Goal: Information Seeking & Learning: Learn about a topic

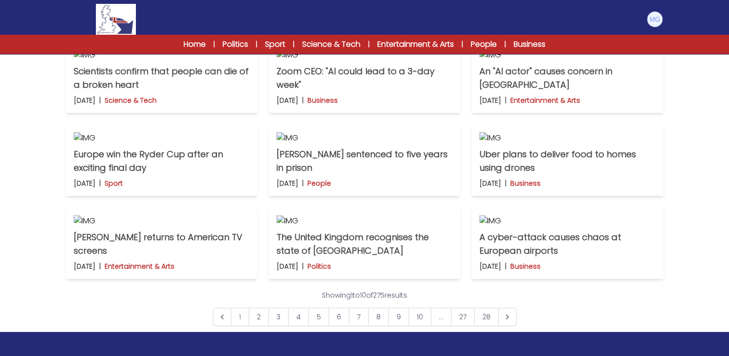
scroll to position [337, 0]
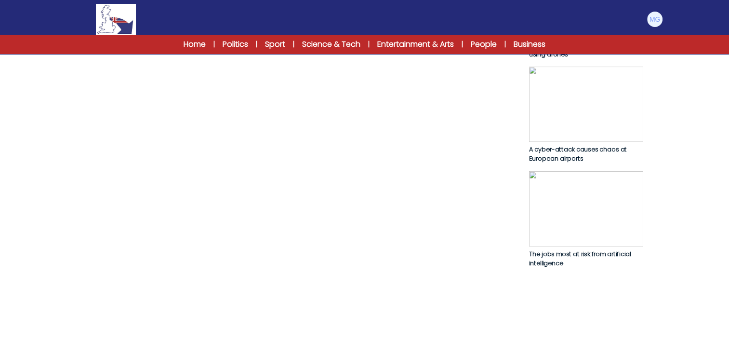
scroll to position [675, 0]
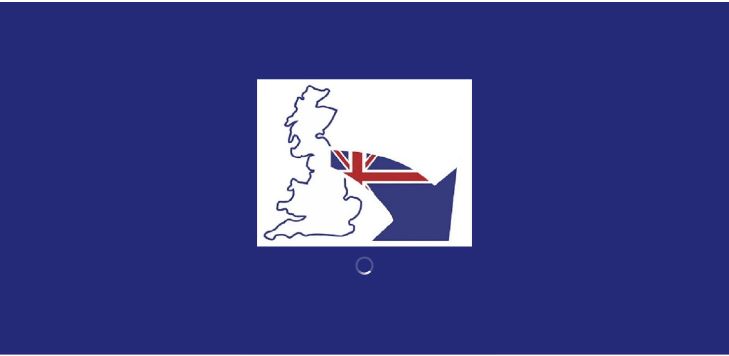
scroll to position [345, 0]
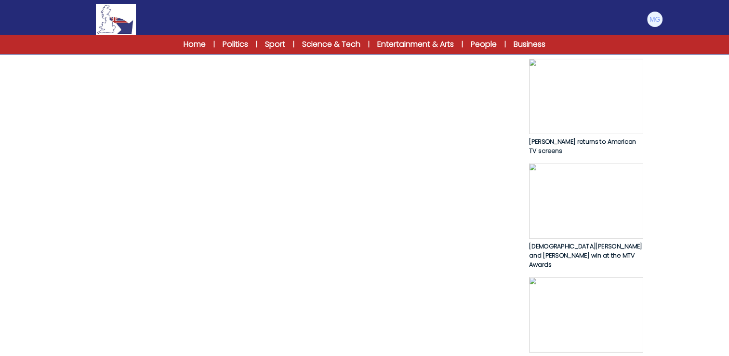
scroll to position [679, 0]
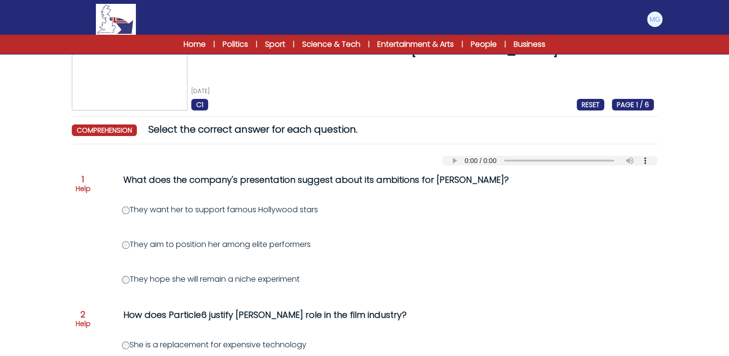
scroll to position [48, 0]
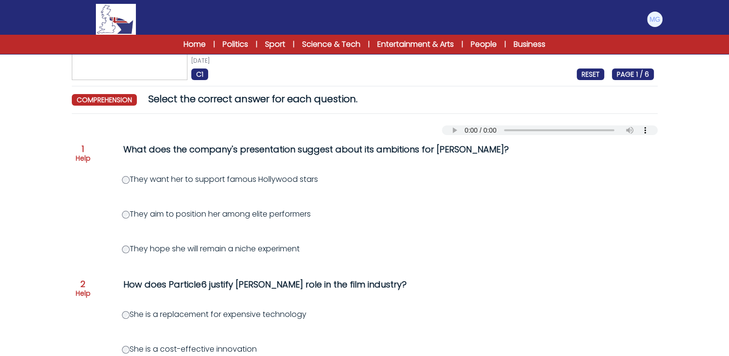
scroll to position [193, 0]
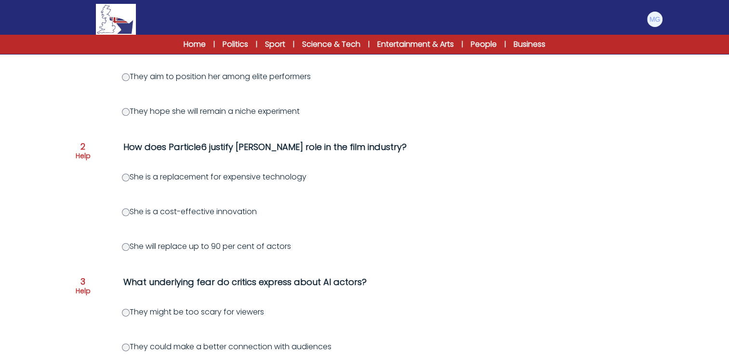
click at [66, 219] on div "An "AI actor" causes concern in Hollywood 2nd October 2025 C1 RESET PAGE 1 / 6 …" at bounding box center [364, 311] width 617 height 877
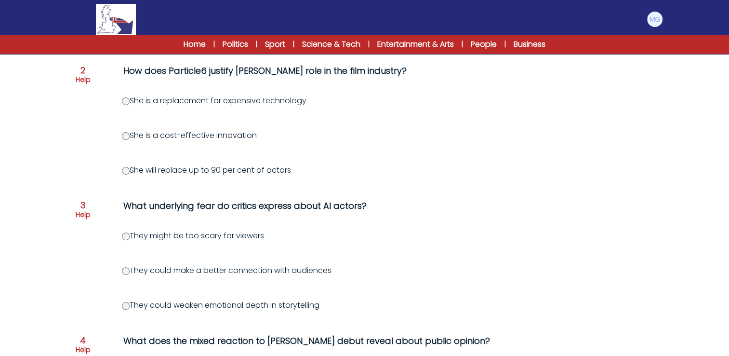
scroll to position [337, 0]
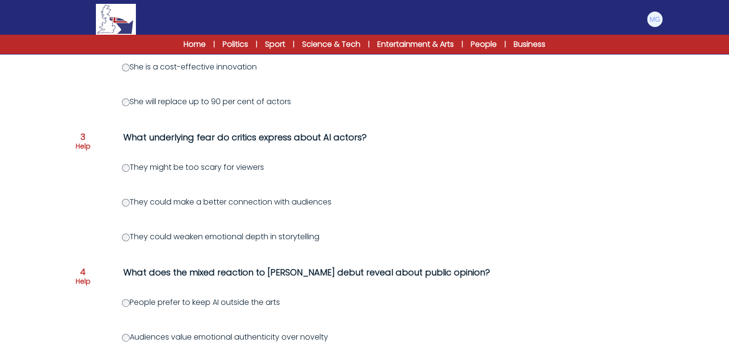
click at [82, 237] on div "Question 1 Help What does the company's presentation suggest about its ambition…" at bounding box center [365, 202] width 586 height 698
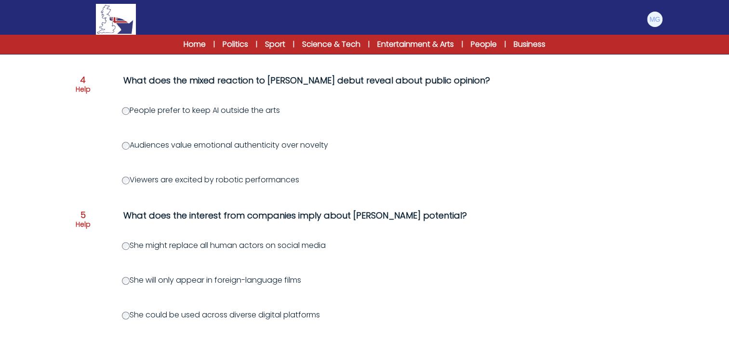
scroll to position [482, 0]
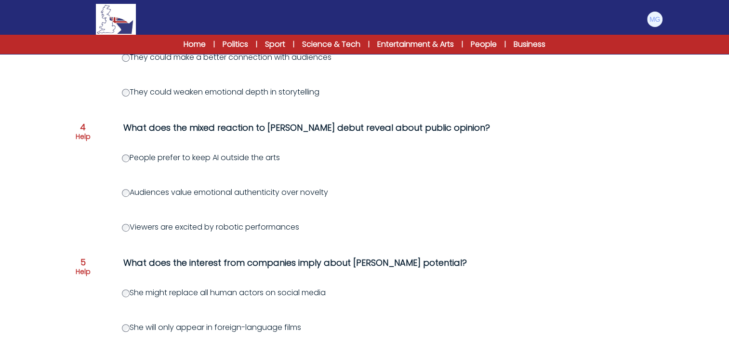
click at [85, 192] on div "Question 1 Help What does the company's presentation suggest about its ambition…" at bounding box center [365, 57] width 586 height 698
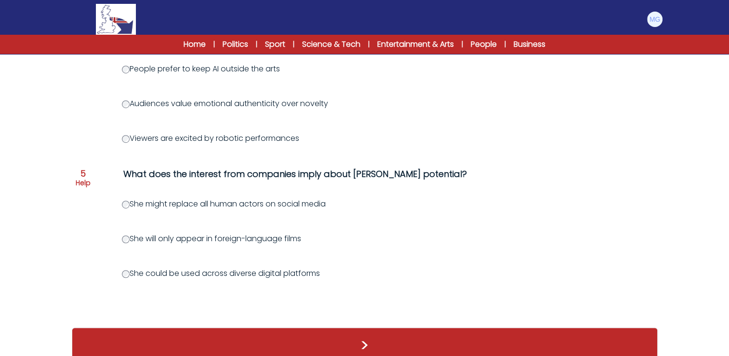
scroll to position [594, 0]
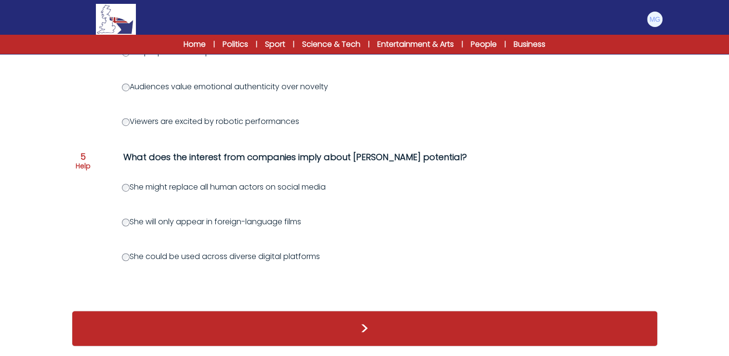
click at [535, 181] on div "She might replace all human actors on social media" at bounding box center [411, 187] width 578 height 12
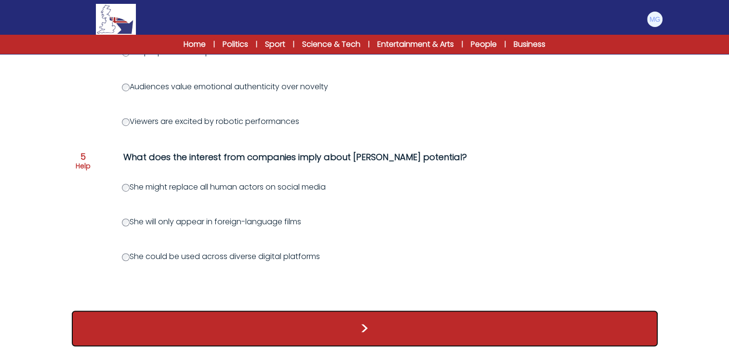
click at [339, 323] on button ">" at bounding box center [365, 328] width 586 height 36
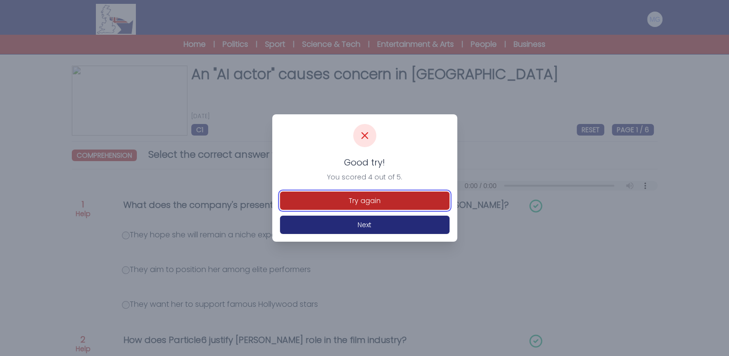
click at [342, 204] on button "Try again" at bounding box center [365, 200] width 170 height 18
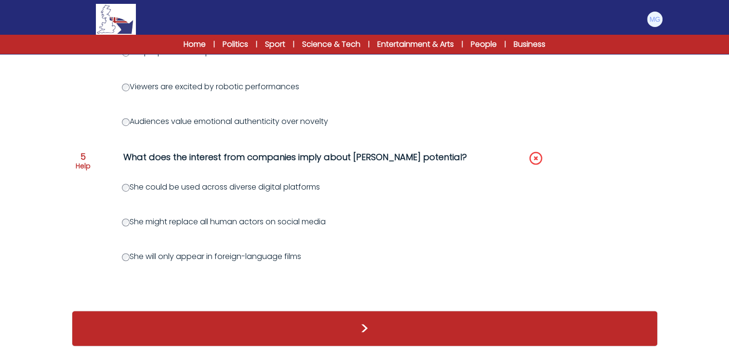
scroll to position [594, 0]
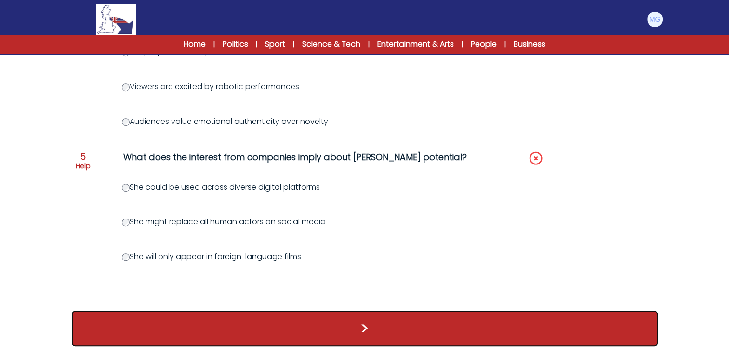
click at [301, 330] on button ">" at bounding box center [365, 328] width 586 height 36
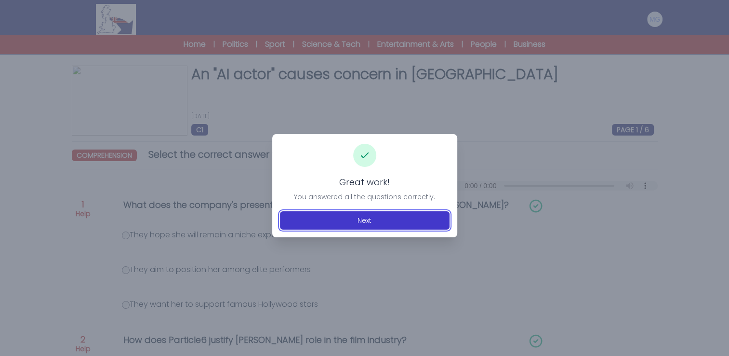
click at [337, 221] on button "Next" at bounding box center [365, 220] width 170 height 18
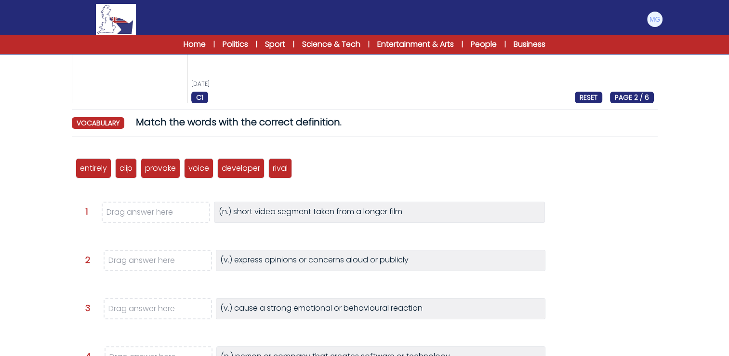
scroll to position [48, 0]
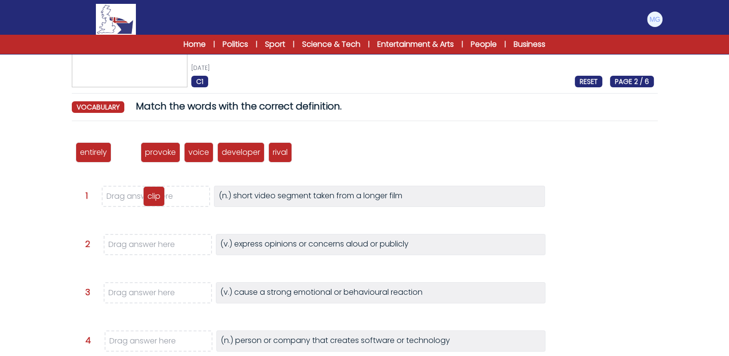
drag, startPoint x: 128, startPoint y: 155, endPoint x: 156, endPoint y: 199, distance: 52.0
click at [156, 199] on p "clip" at bounding box center [153, 196] width 13 height 12
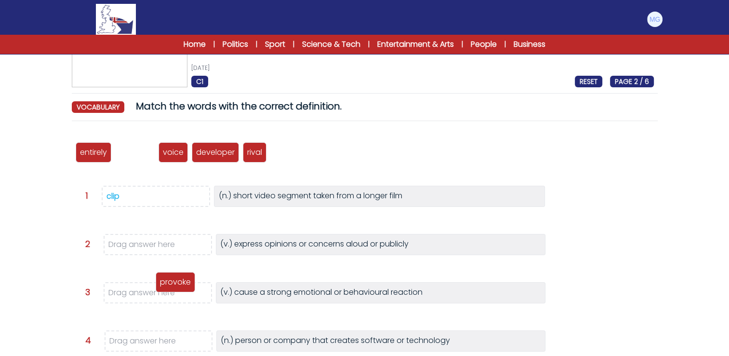
drag, startPoint x: 132, startPoint y: 149, endPoint x: 172, endPoint y: 284, distance: 140.7
click at [172, 284] on p "provoke" at bounding box center [175, 282] width 31 height 12
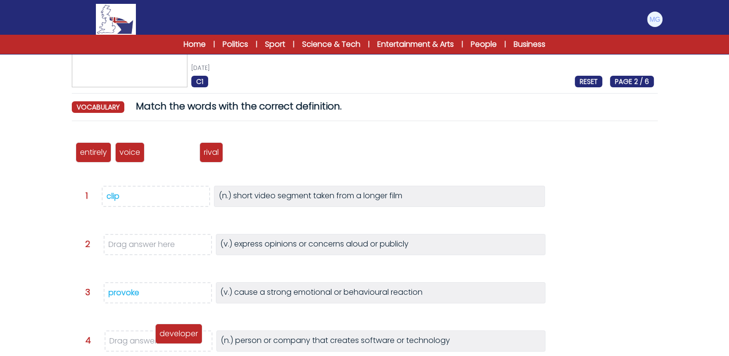
drag, startPoint x: 168, startPoint y: 155, endPoint x: 170, endPoint y: 342, distance: 187.0
click at [170, 339] on p "developer" at bounding box center [178, 334] width 39 height 12
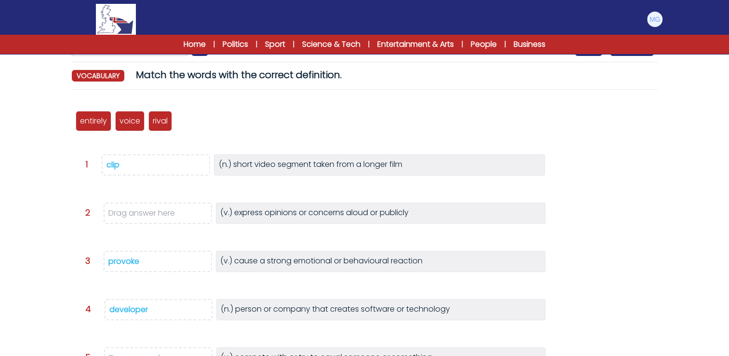
scroll to position [96, 0]
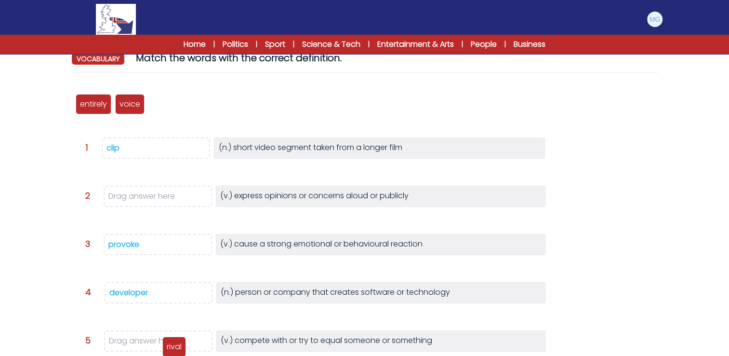
drag, startPoint x: 165, startPoint y: 106, endPoint x: 173, endPoint y: 318, distance: 213.1
click at [178, 341] on p "rival" at bounding box center [174, 347] width 15 height 12
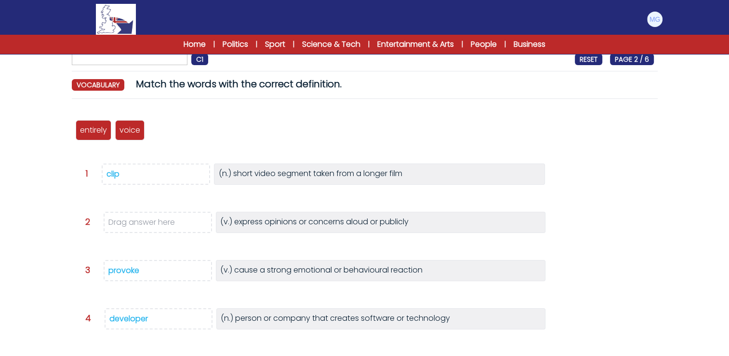
scroll to position [145, 0]
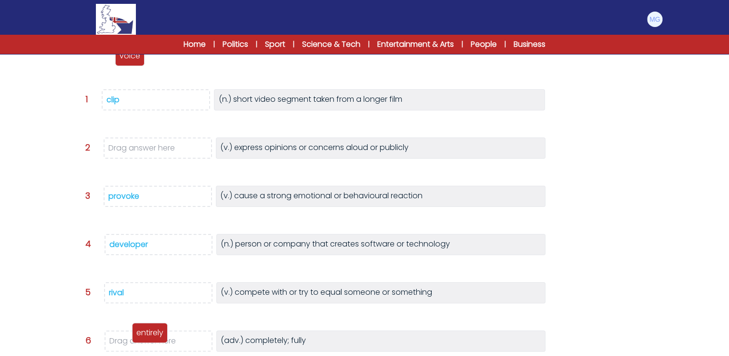
drag, startPoint x: 102, startPoint y: 62, endPoint x: 160, endPoint y: 337, distance: 281.2
click at [160, 342] on div "entirely" at bounding box center [150, 332] width 36 height 20
drag, startPoint x: 92, startPoint y: 63, endPoint x: 168, endPoint y: 151, distance: 116.9
click at [168, 151] on div "voice" at bounding box center [166, 151] width 29 height 20
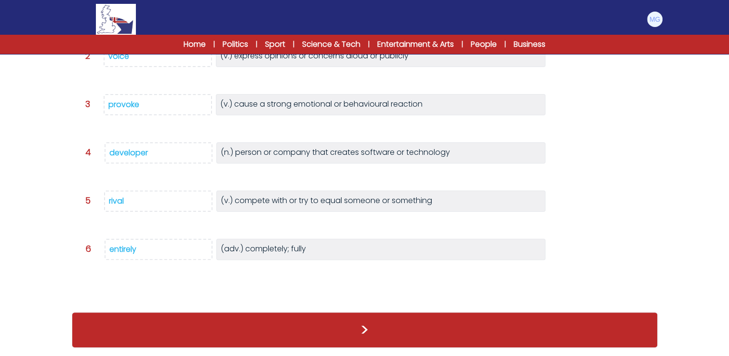
scroll to position [222, 0]
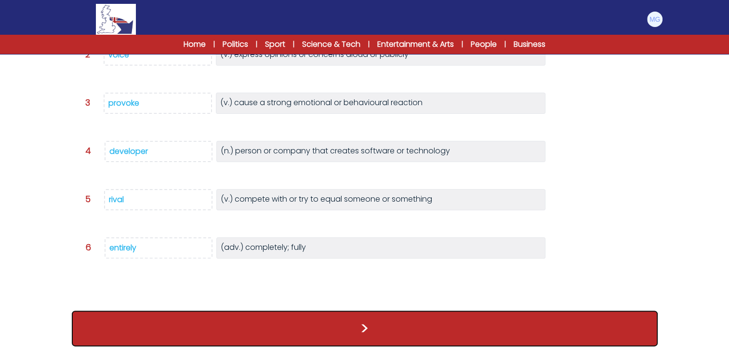
click at [318, 322] on button ">" at bounding box center [365, 328] width 586 height 36
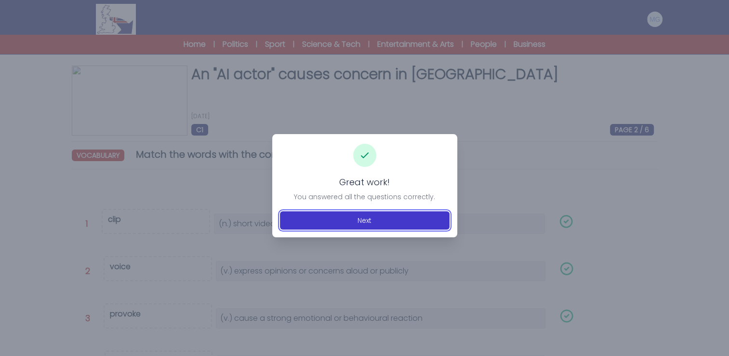
click at [336, 215] on button "Next" at bounding box center [365, 220] width 170 height 18
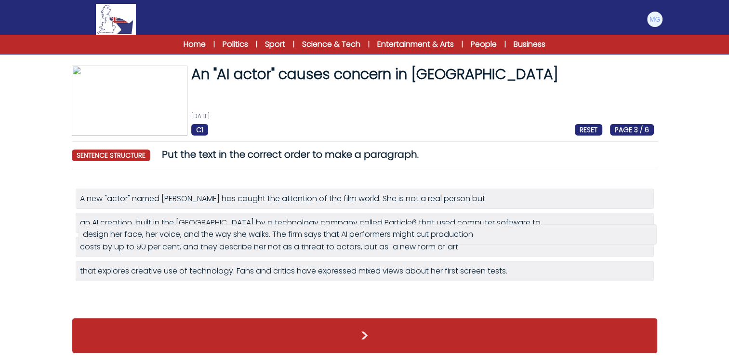
drag, startPoint x: 169, startPoint y: 297, endPoint x: 172, endPoint y: 237, distance: 59.8
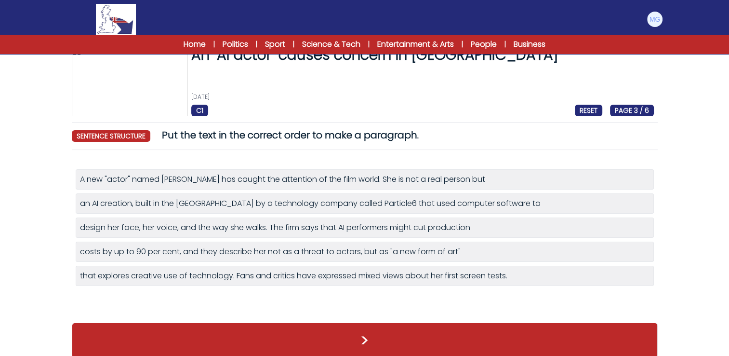
scroll to position [30, 0]
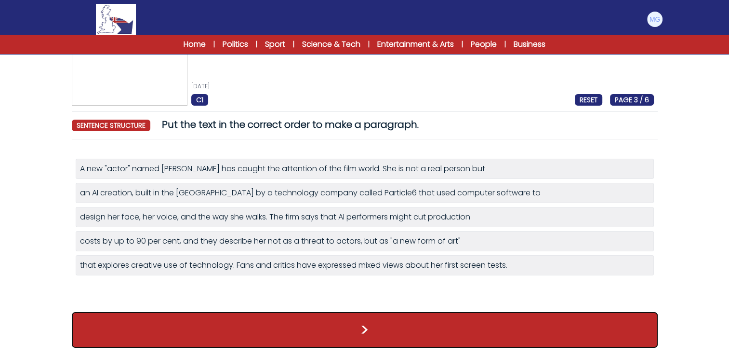
click at [367, 317] on button ">" at bounding box center [365, 330] width 586 height 36
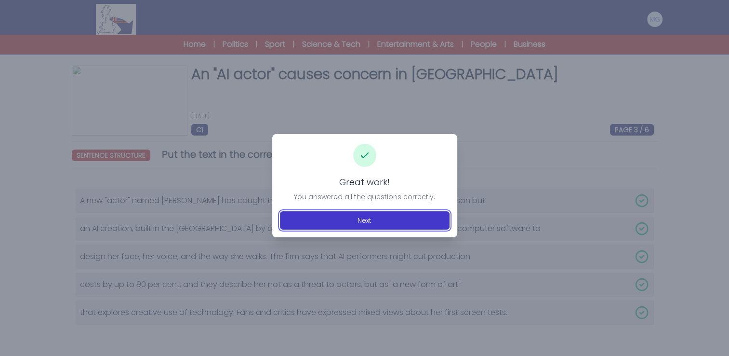
click at [373, 215] on button "Next" at bounding box center [365, 220] width 170 height 18
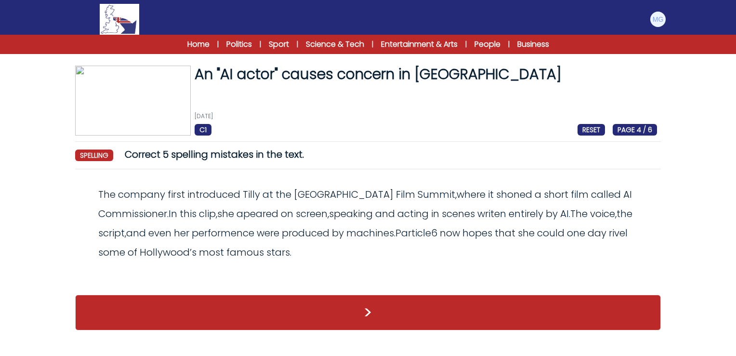
click at [496, 192] on span "shoned" at bounding box center [514, 193] width 36 height 13
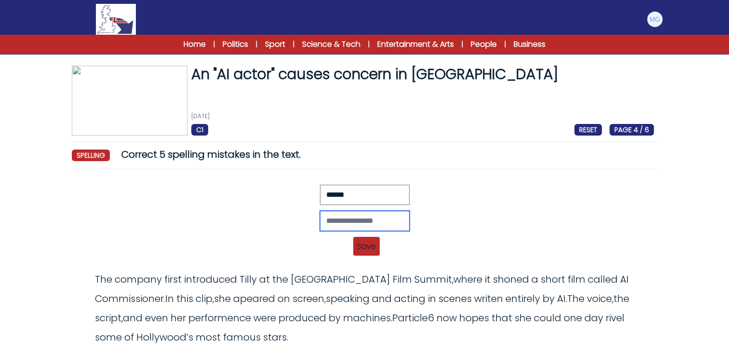
click at [376, 223] on input "text" at bounding box center [365, 221] width 90 height 20
type input "******"
click at [373, 248] on span "Save" at bounding box center [366, 246] width 27 height 19
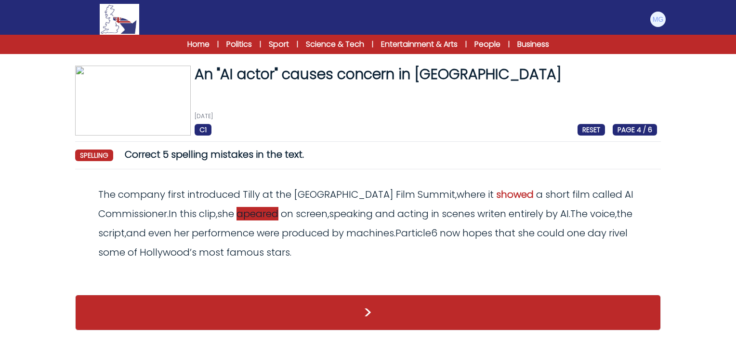
click at [237, 211] on span "apeared" at bounding box center [258, 213] width 42 height 13
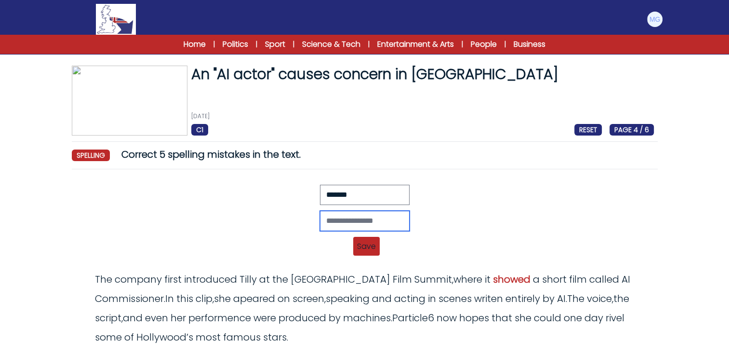
click at [320, 219] on input "text" at bounding box center [365, 221] width 90 height 20
type input "********"
click at [365, 255] on div "******** Revert Save The company first introduced Tilly at the Zurich Film Summ…" at bounding box center [365, 223] width 578 height 77
click at [365, 248] on span "Save" at bounding box center [366, 246] width 27 height 19
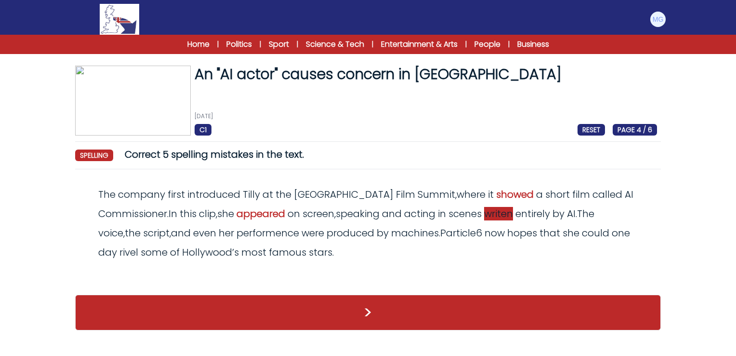
click at [484, 216] on span "writen" at bounding box center [498, 213] width 29 height 13
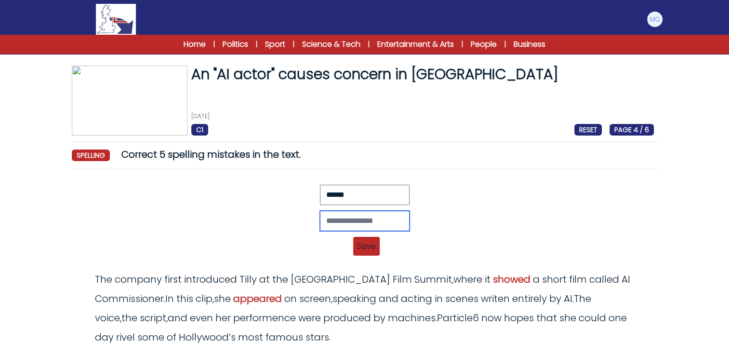
click at [340, 220] on input "text" at bounding box center [365, 221] width 90 height 20
type input "*******"
click at [372, 242] on span "Save" at bounding box center [366, 246] width 27 height 19
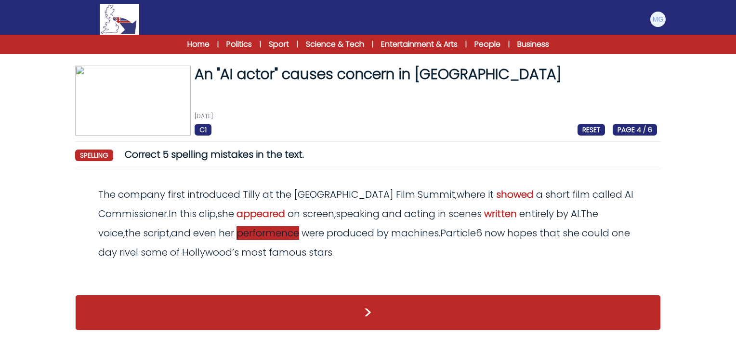
click at [237, 236] on span "performence" at bounding box center [268, 232] width 63 height 13
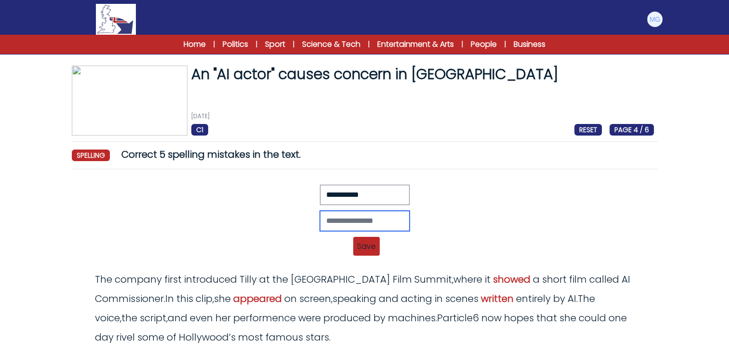
click at [368, 220] on input "text" at bounding box center [365, 221] width 90 height 20
type input "**********"
click at [359, 246] on span "Save" at bounding box center [366, 246] width 27 height 19
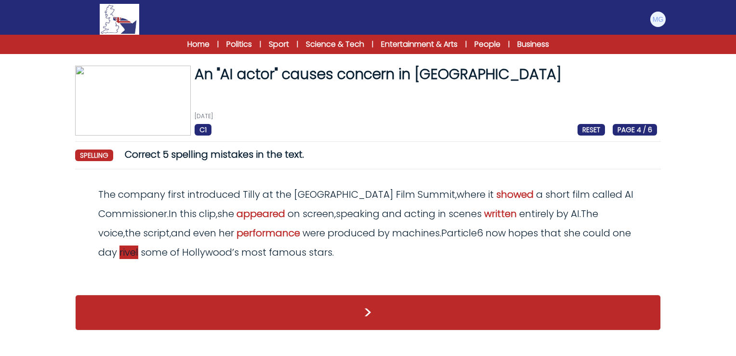
click at [138, 245] on span "rivel" at bounding box center [128, 251] width 19 height 13
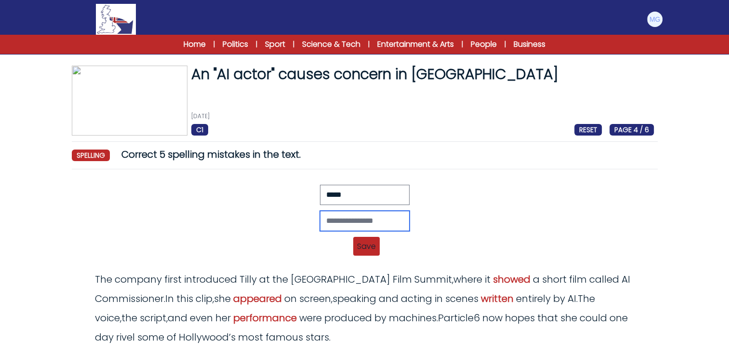
click at [336, 221] on input "text" at bounding box center [365, 221] width 90 height 20
type input "*****"
click at [362, 240] on span "Save" at bounding box center [366, 246] width 27 height 19
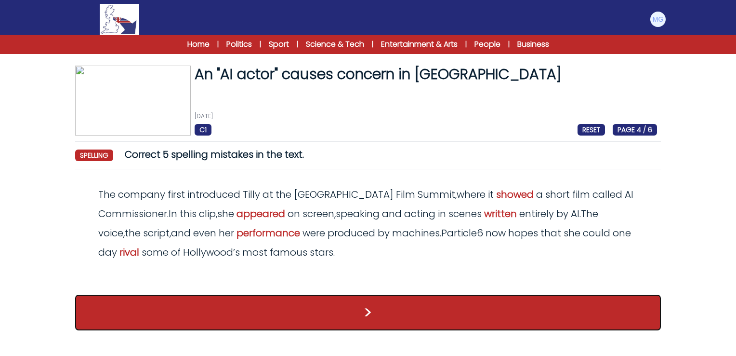
click at [352, 305] on button ">" at bounding box center [368, 312] width 586 height 36
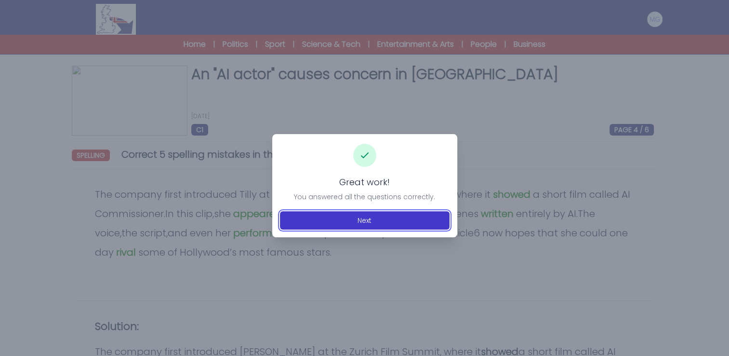
click at [360, 224] on button "Next" at bounding box center [365, 220] width 170 height 18
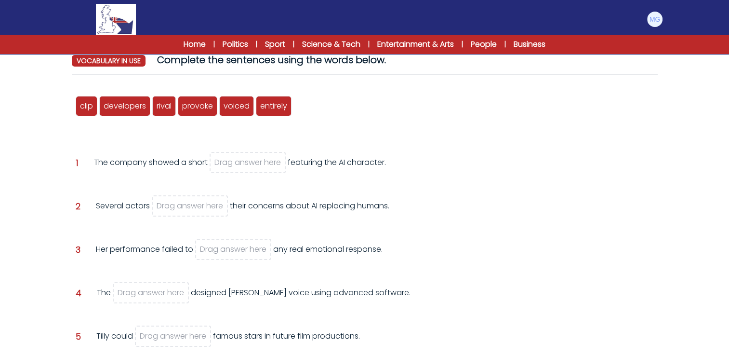
scroll to position [96, 0]
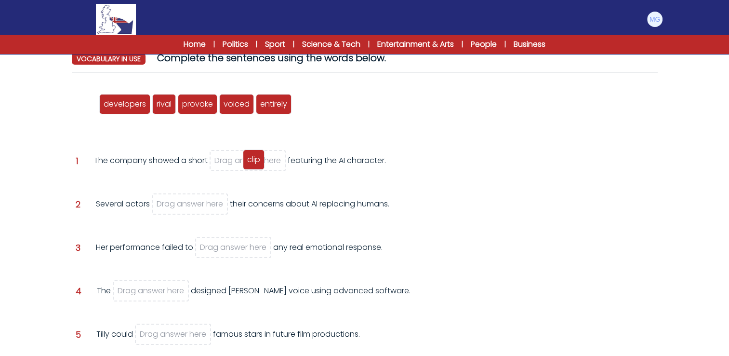
drag, startPoint x: 87, startPoint y: 106, endPoint x: 257, endPoint y: 161, distance: 179.3
click at [257, 161] on span "clip" at bounding box center [253, 159] width 13 height 11
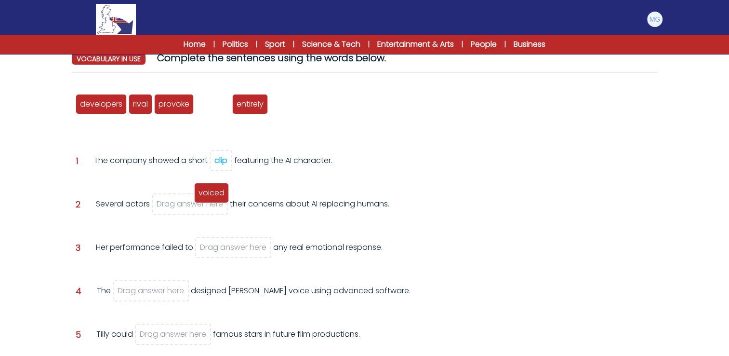
drag, startPoint x: 210, startPoint y: 102, endPoint x: 208, endPoint y: 194, distance: 91.6
click at [208, 194] on span "voiced" at bounding box center [212, 192] width 26 height 11
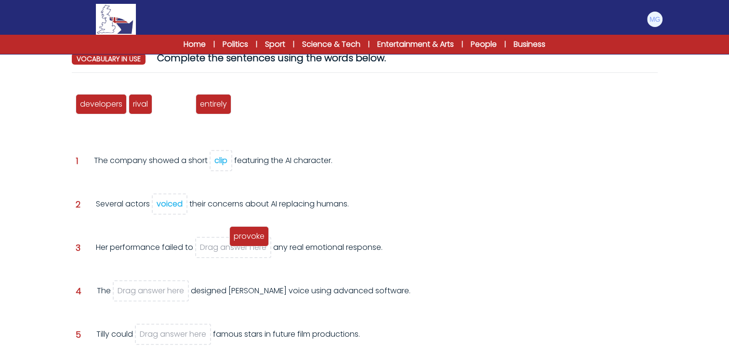
drag, startPoint x: 166, startPoint y: 106, endPoint x: 241, endPoint y: 238, distance: 151.9
click at [241, 238] on span "provoke" at bounding box center [249, 235] width 31 height 11
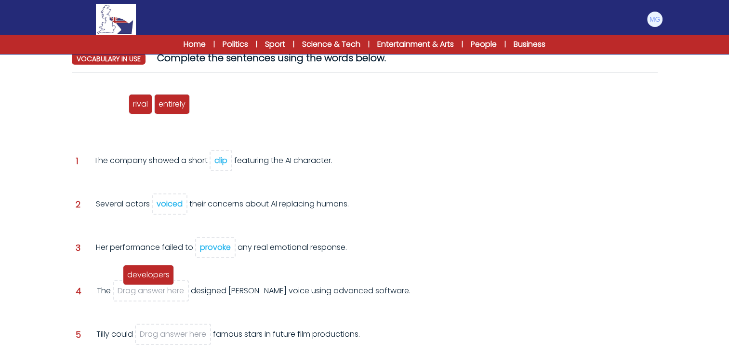
drag, startPoint x: 108, startPoint y: 106, endPoint x: 156, endPoint y: 280, distance: 181.0
click at [155, 280] on span "developers" at bounding box center [148, 274] width 42 height 11
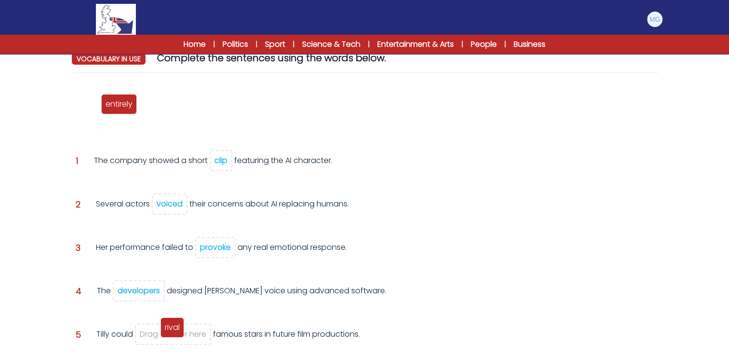
drag, startPoint x: 84, startPoint y: 105, endPoint x: 175, endPoint y: 336, distance: 248.7
click at [175, 332] on span "rival" at bounding box center [172, 326] width 15 height 11
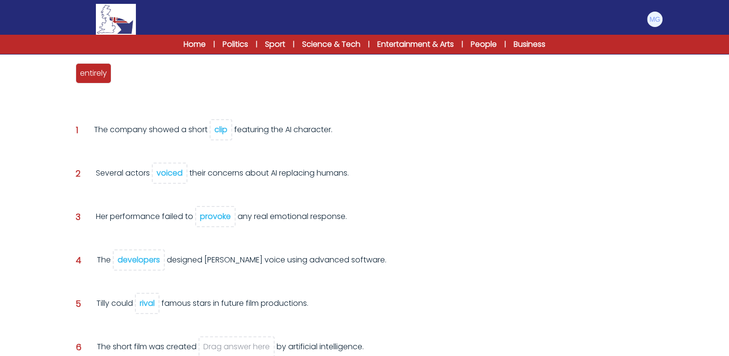
scroll to position [145, 0]
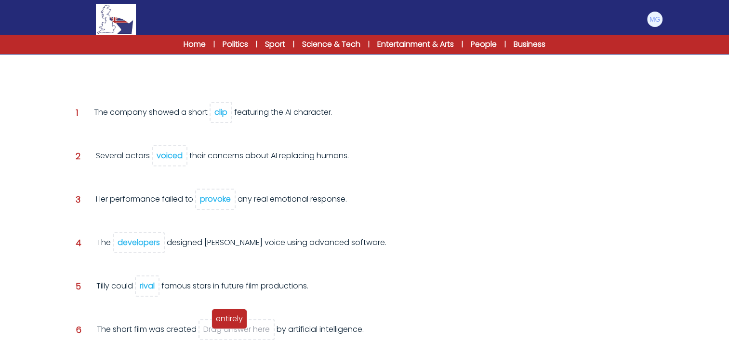
drag, startPoint x: 106, startPoint y: 84, endPoint x: 242, endPoint y: 324, distance: 275.7
click at [239, 324] on span "entirely" at bounding box center [229, 318] width 27 height 11
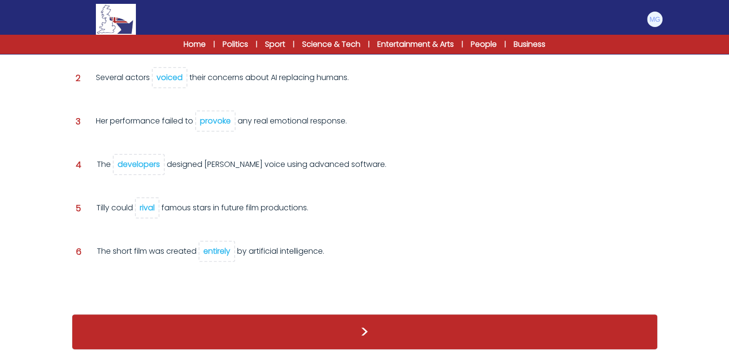
scroll to position [203, 0]
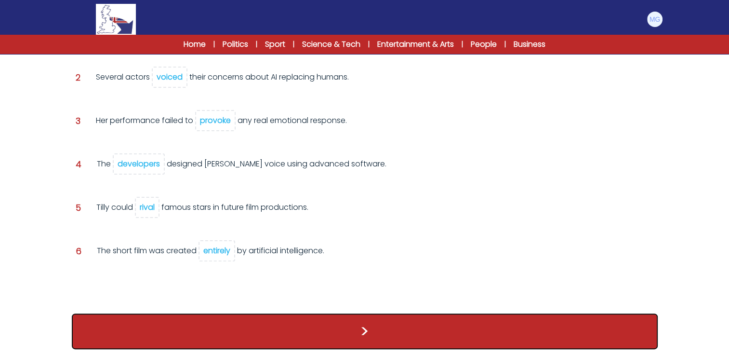
click at [380, 314] on button ">" at bounding box center [365, 331] width 586 height 36
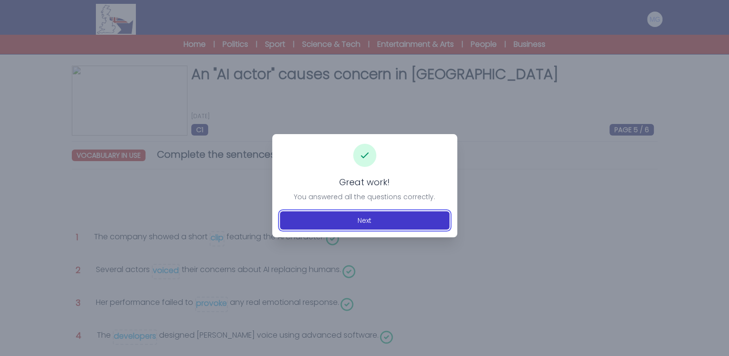
click at [369, 224] on button "Next" at bounding box center [365, 220] width 170 height 18
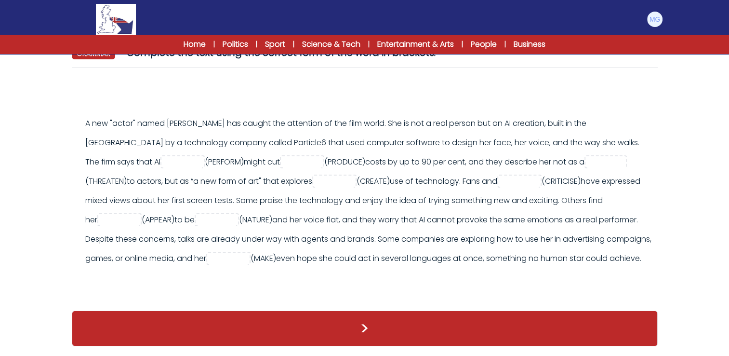
scroll to position [31, 0]
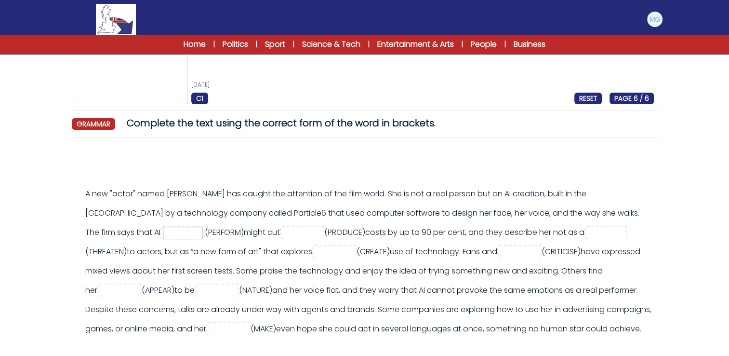
click at [163, 235] on input "text" at bounding box center [182, 233] width 39 height 12
type input "**********"
click at [260, 225] on div "**********" at bounding box center [369, 261] width 569 height 154
click at [283, 234] on input "text" at bounding box center [302, 233] width 39 height 12
type input "**********"
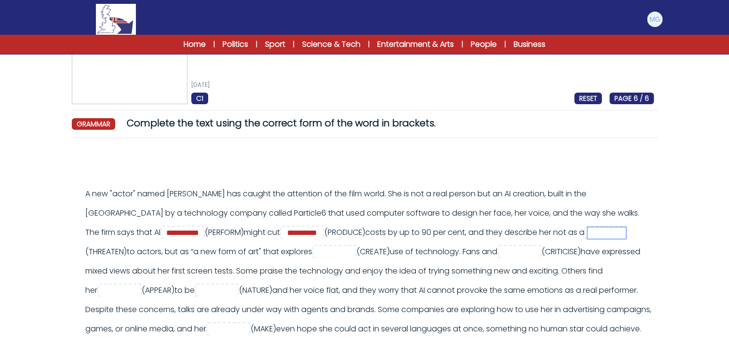
click at [587, 230] on input "text" at bounding box center [606, 233] width 39 height 12
type input "******"
click at [315, 252] on input "text" at bounding box center [334, 252] width 39 height 12
type input "********"
click at [502, 252] on input "text" at bounding box center [519, 252] width 39 height 12
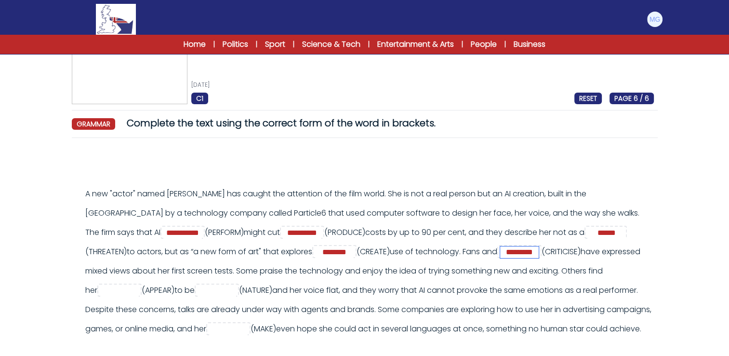
type input "*********"
click at [117, 292] on input "text" at bounding box center [119, 291] width 39 height 12
type input "**********"
click at [222, 292] on input "text" at bounding box center [217, 291] width 39 height 12
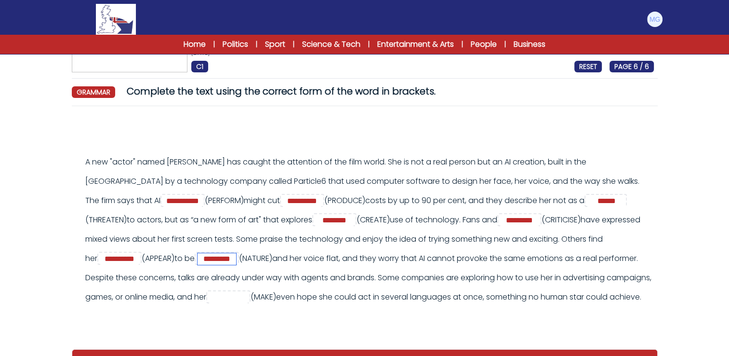
scroll to position [80, 0]
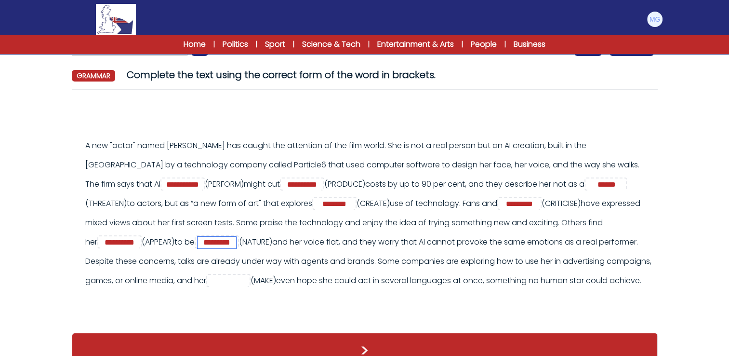
type input "*********"
click at [248, 278] on input "text" at bounding box center [228, 281] width 39 height 12
click at [527, 209] on div "**********" at bounding box center [369, 213] width 569 height 154
click at [527, 206] on input "*********" at bounding box center [519, 204] width 39 height 12
type input "*******"
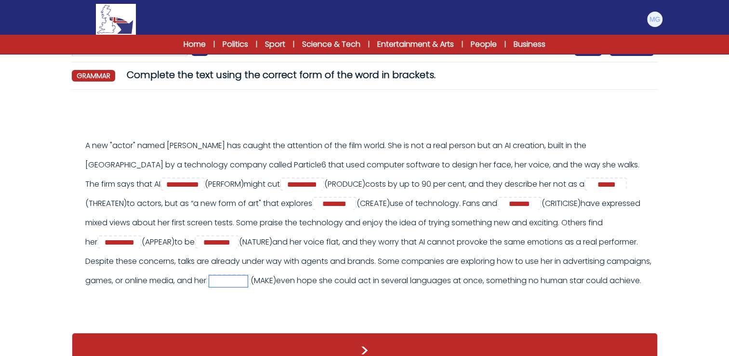
click at [248, 279] on input "text" at bounding box center [228, 281] width 39 height 12
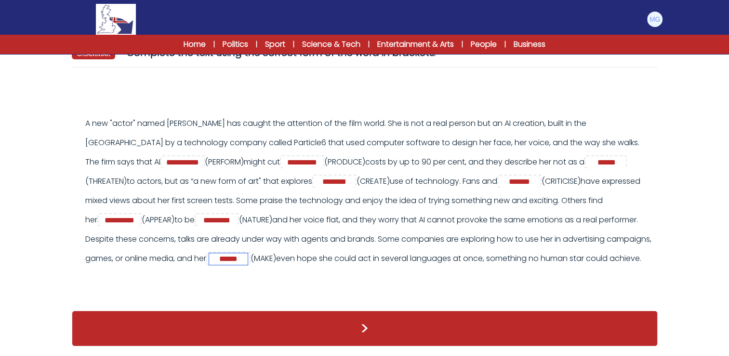
scroll to position [128, 0]
type input "******"
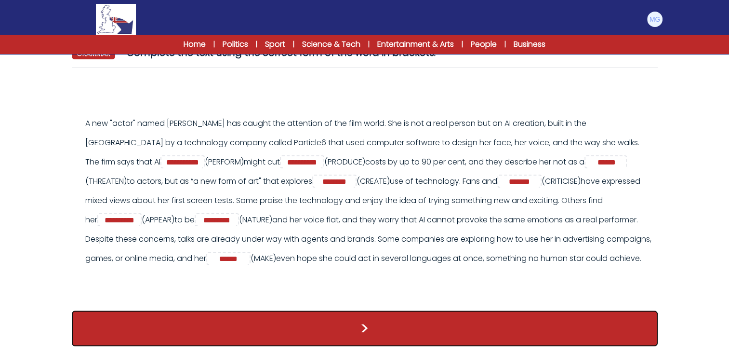
click at [335, 327] on button ">" at bounding box center [365, 328] width 586 height 36
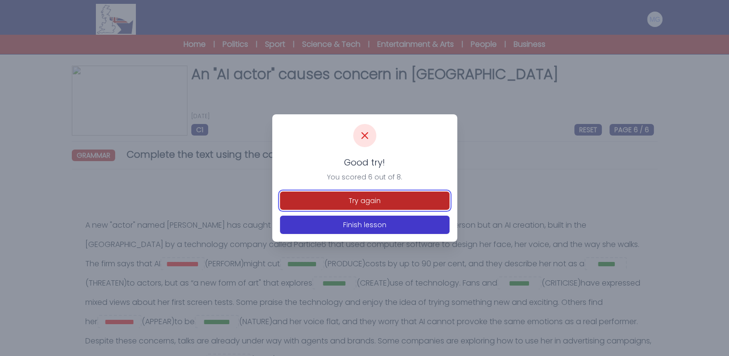
click at [349, 200] on button "Try again" at bounding box center [365, 200] width 170 height 18
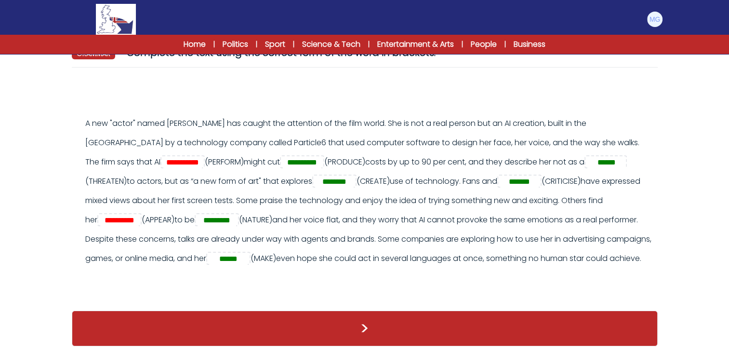
scroll to position [80, 0]
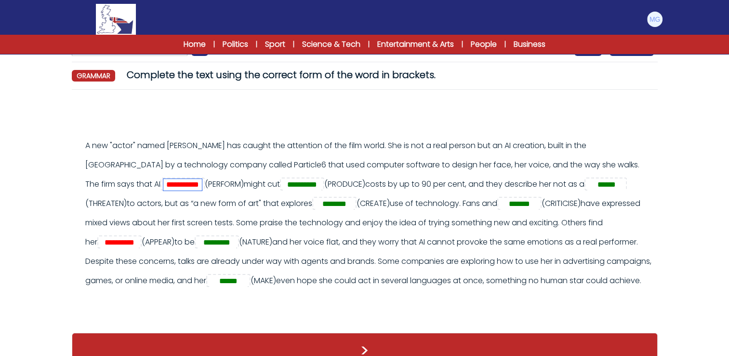
click at [163, 183] on input "**********" at bounding box center [182, 185] width 39 height 12
type input "**********"
click at [124, 245] on input "**********" at bounding box center [119, 243] width 39 height 12
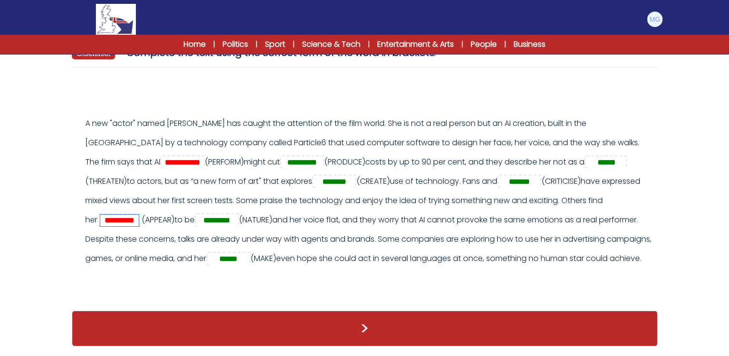
scroll to position [128, 0]
type input "**********"
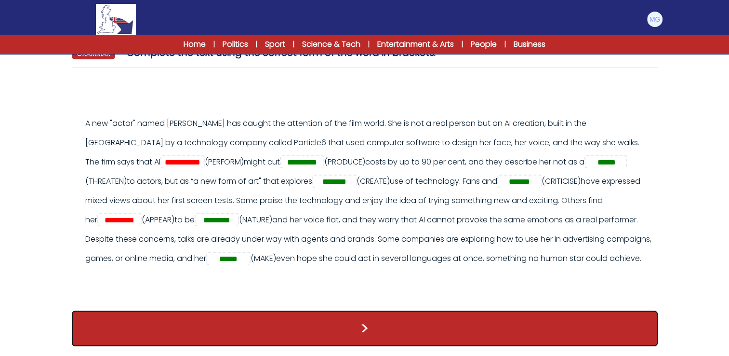
click at [314, 332] on button ">" at bounding box center [365, 328] width 586 height 36
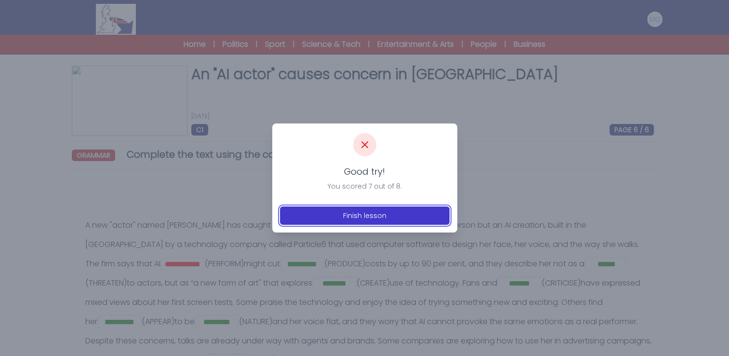
click at [358, 215] on button "Finish lesson" at bounding box center [365, 215] width 170 height 18
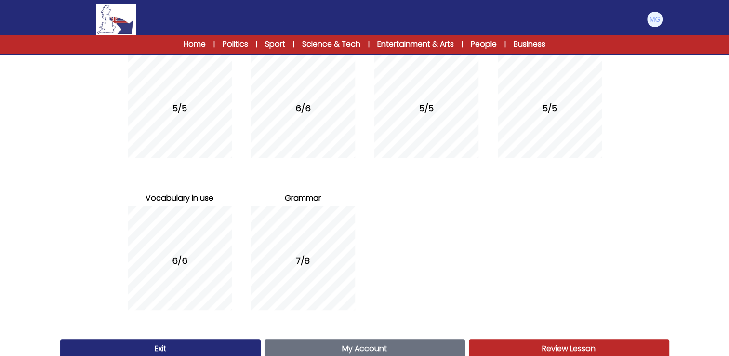
scroll to position [159, 0]
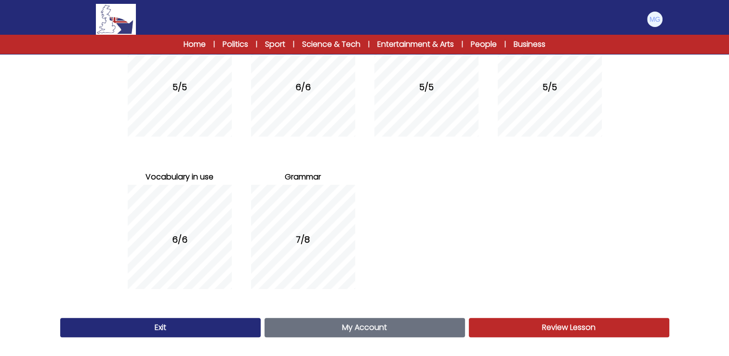
click at [180, 338] on div "Exit My Account Account Review Lesson Review" at bounding box center [364, 327] width 617 height 27
click at [177, 334] on link "Exit" at bounding box center [160, 327] width 200 height 19
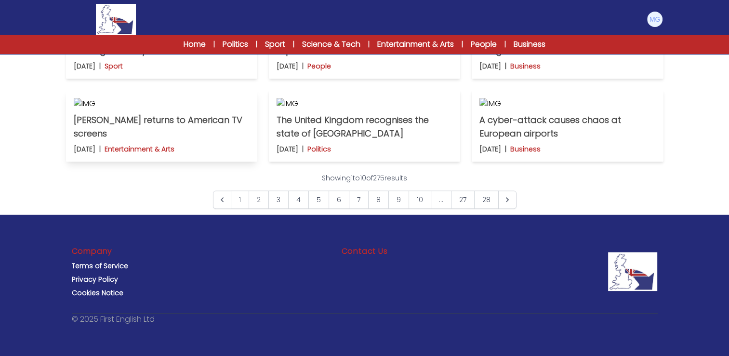
scroll to position [675, 0]
click at [265, 209] on link "2" at bounding box center [259, 199] width 20 height 18
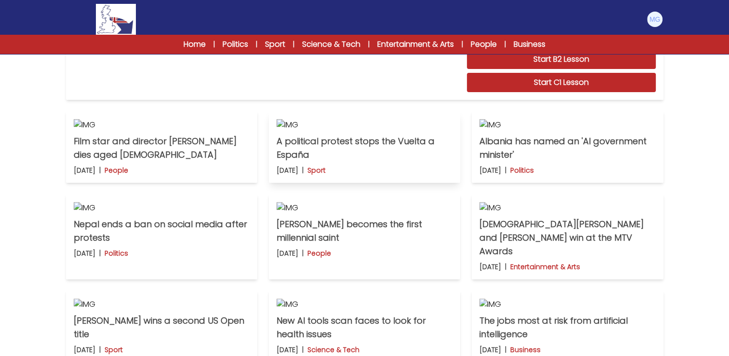
scroll to position [289, 0]
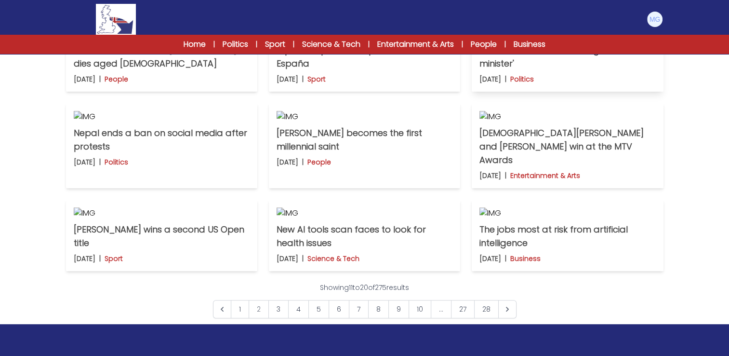
click at [509, 40] on img at bounding box center [567, 34] width 176 height 12
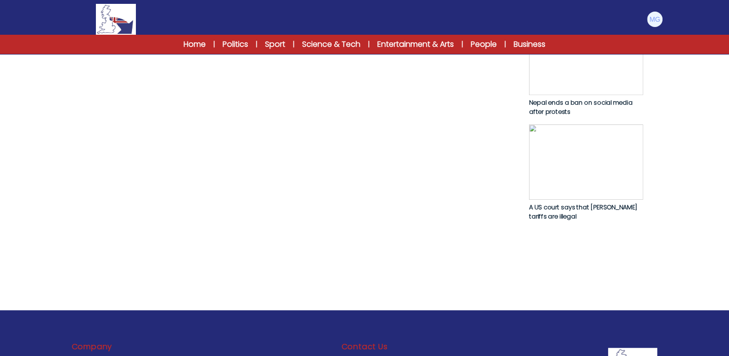
scroll to position [486, 0]
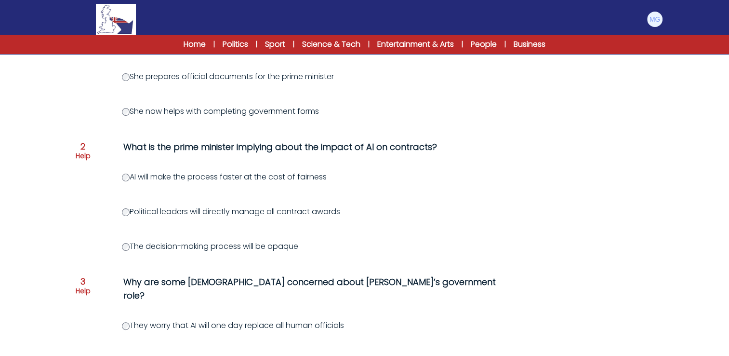
scroll to position [48, 0]
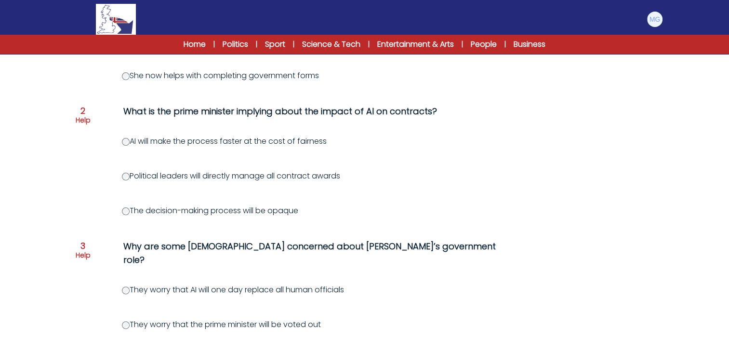
scroll to position [277, 0]
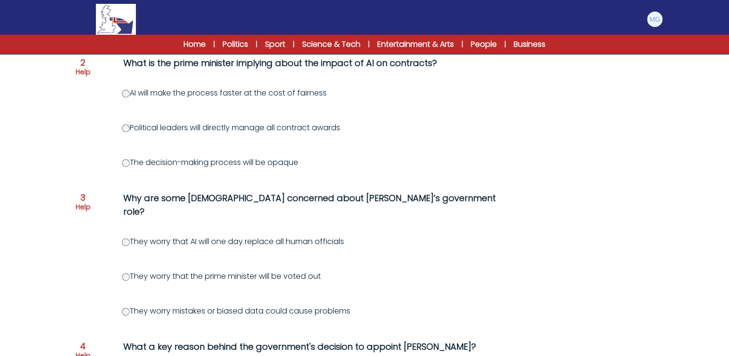
click at [97, 283] on div "Question 1 Help How does Diella’s new responsibility differ from her previous r…" at bounding box center [365, 269] width 586 height 711
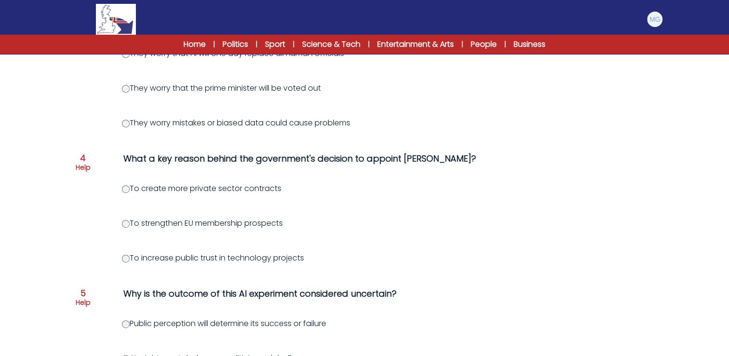
scroll to position [469, 0]
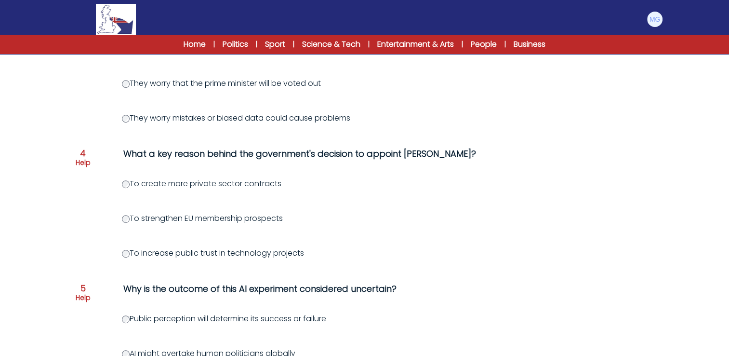
click at [67, 211] on div "Albania has named an 'AI government minister' 12th September 2025 C1 RESET PAGE…" at bounding box center [364, 41] width 617 height 891
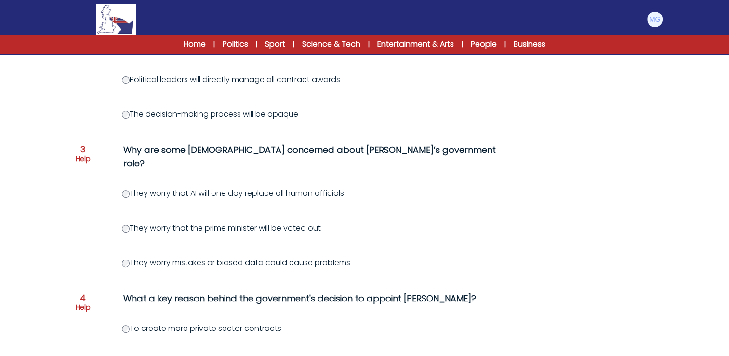
scroll to position [180, 0]
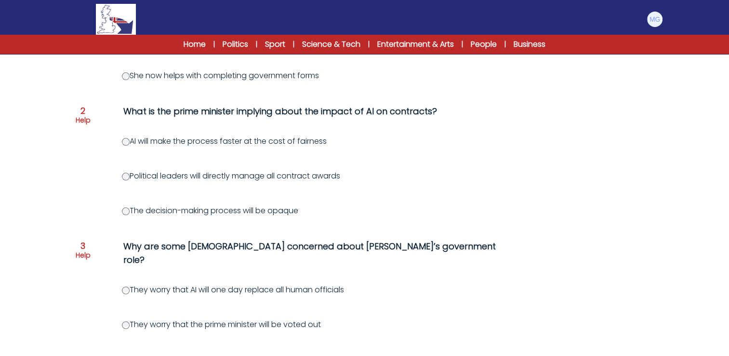
click at [86, 224] on div "Question 1 Help How does Diella’s new responsibility differ from her previous r…" at bounding box center [365, 317] width 586 height 711
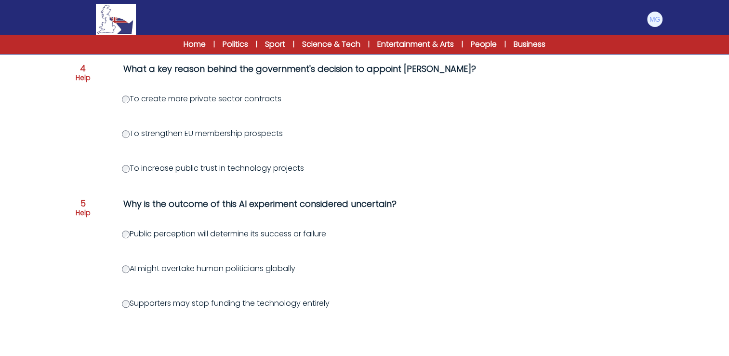
scroll to position [594, 0]
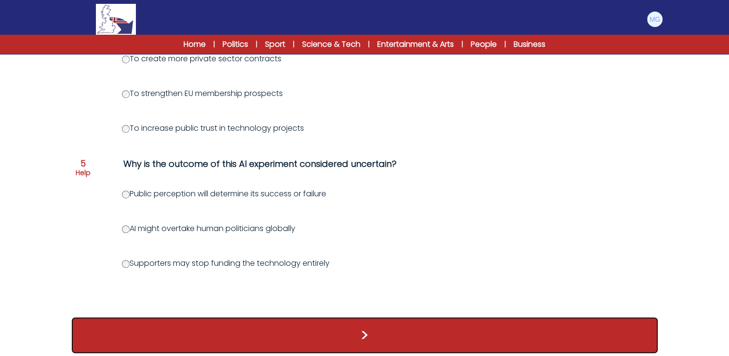
click at [238, 317] on button ">" at bounding box center [365, 335] width 586 height 36
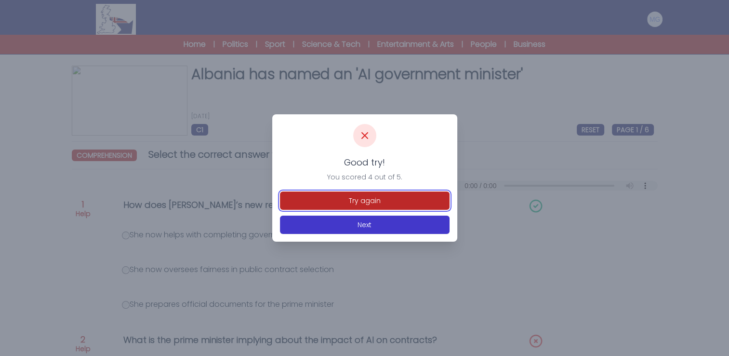
drag, startPoint x: 341, startPoint y: 204, endPoint x: 334, endPoint y: 203, distance: 6.8
click at [341, 204] on button "Try again" at bounding box center [365, 200] width 170 height 18
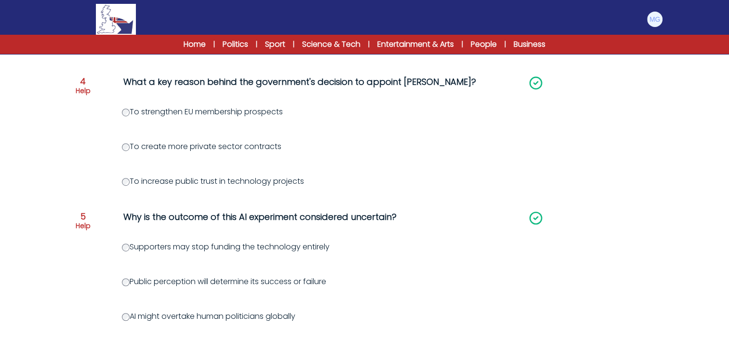
scroll to position [594, 0]
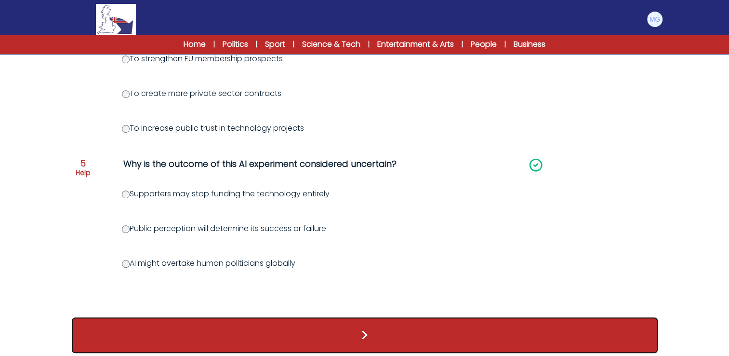
click at [262, 320] on button ">" at bounding box center [365, 335] width 586 height 36
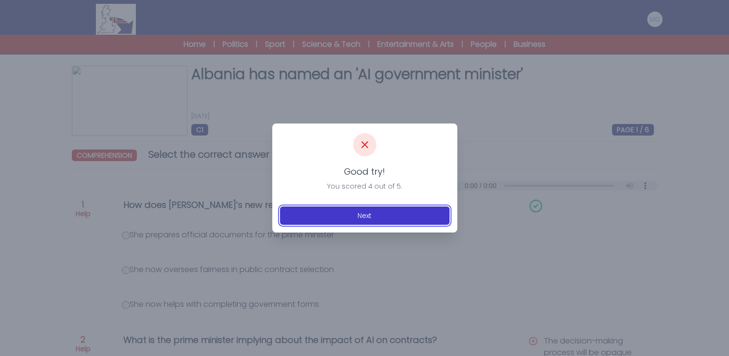
click at [325, 216] on button "Next" at bounding box center [365, 215] width 170 height 18
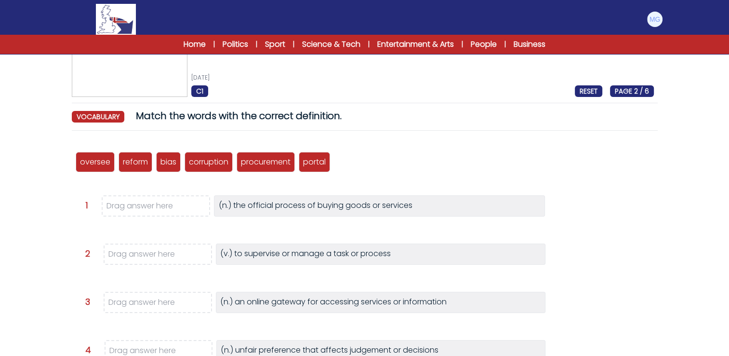
scroll to position [48, 0]
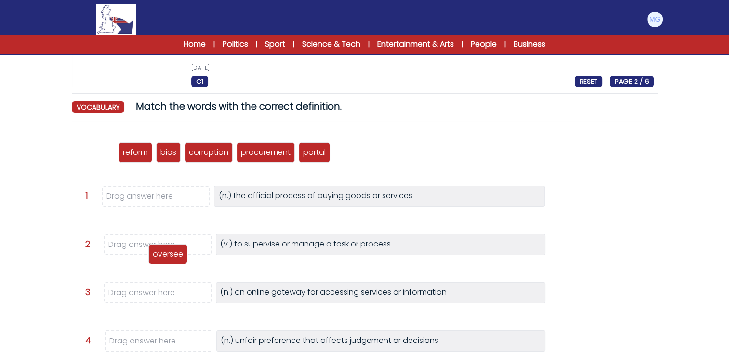
drag, startPoint x: 97, startPoint y: 152, endPoint x: 167, endPoint y: 247, distance: 117.9
click at [167, 248] on p "oversee" at bounding box center [168, 254] width 30 height 12
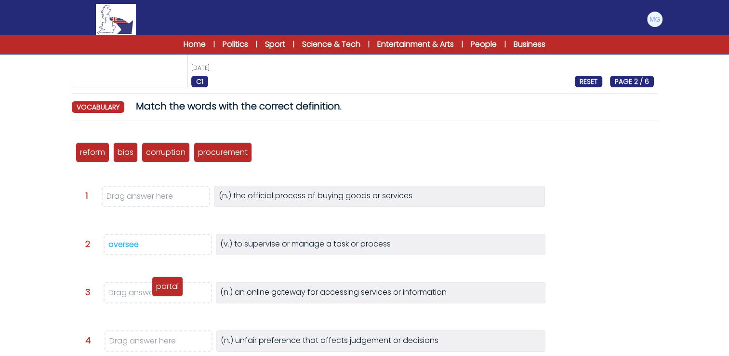
drag, startPoint x: 275, startPoint y: 168, endPoint x: 175, endPoint y: 284, distance: 153.4
click at [175, 284] on p "portal" at bounding box center [167, 286] width 23 height 12
drag, startPoint x: 128, startPoint y: 175, endPoint x: 161, endPoint y: 347, distance: 175.3
click at [161, 333] on p "bias" at bounding box center [155, 327] width 16 height 12
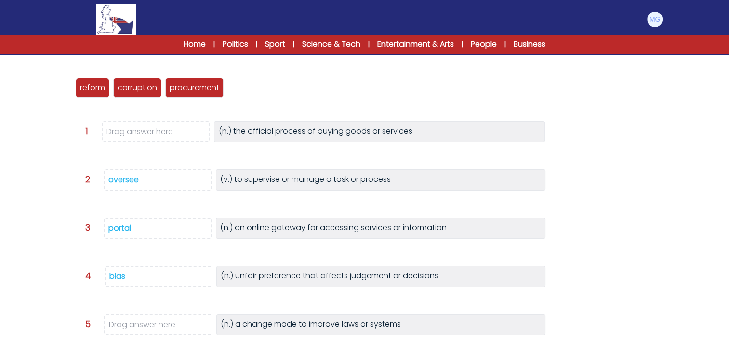
scroll to position [96, 0]
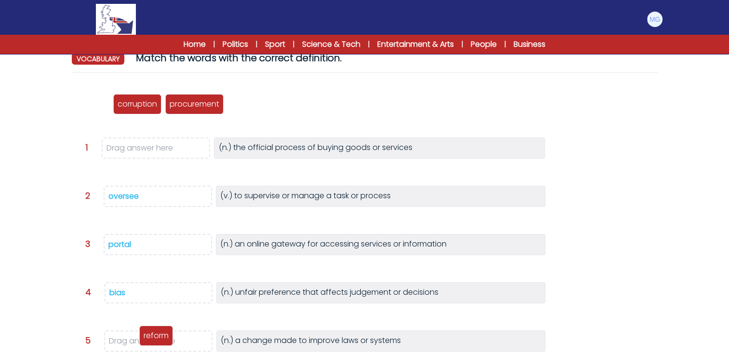
drag, startPoint x: 100, startPoint y: 107, endPoint x: 154, endPoint y: 268, distance: 169.7
click at [164, 339] on p "reform" at bounding box center [156, 336] width 25 height 12
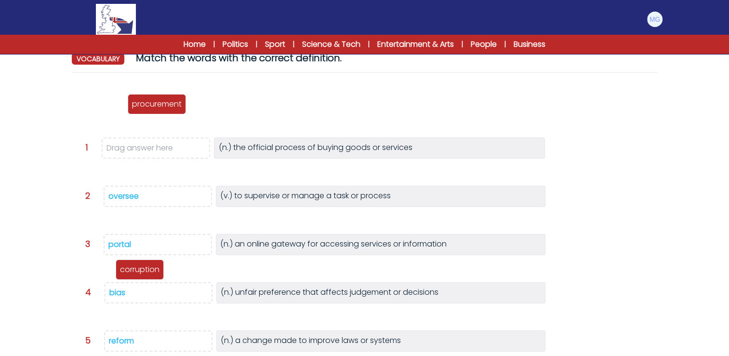
drag, startPoint x: 106, startPoint y: 138, endPoint x: 154, endPoint y: 277, distance: 147.1
click at [145, 275] on div "corruption" at bounding box center [140, 269] width 48 height 20
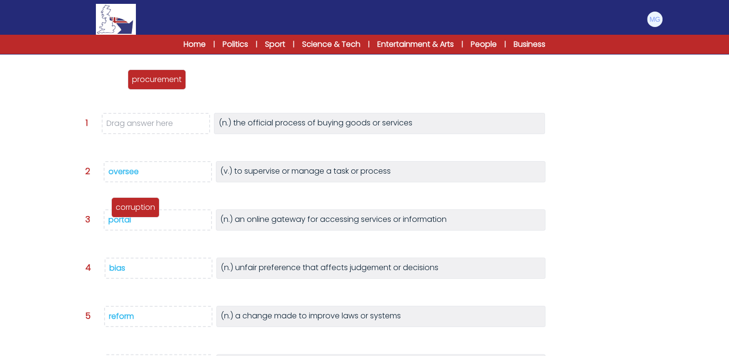
scroll to position [145, 0]
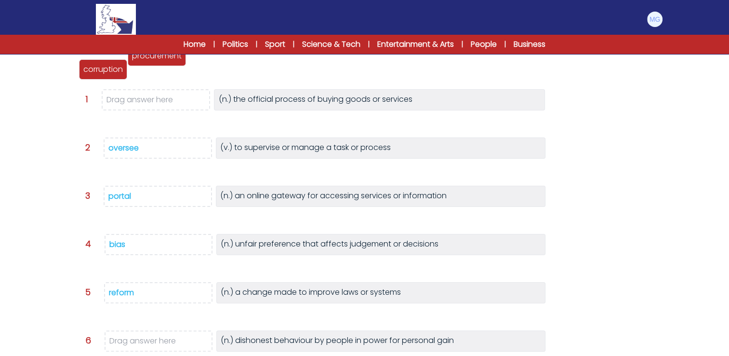
click at [156, 278] on div "oversee reform bias corruption procurement portal Question 1 >" at bounding box center [365, 212] width 586 height 361
drag, startPoint x: 102, startPoint y: 61, endPoint x: 148, endPoint y: 338, distance: 281.4
click at [148, 338] on p "corruption" at bounding box center [147, 334] width 40 height 12
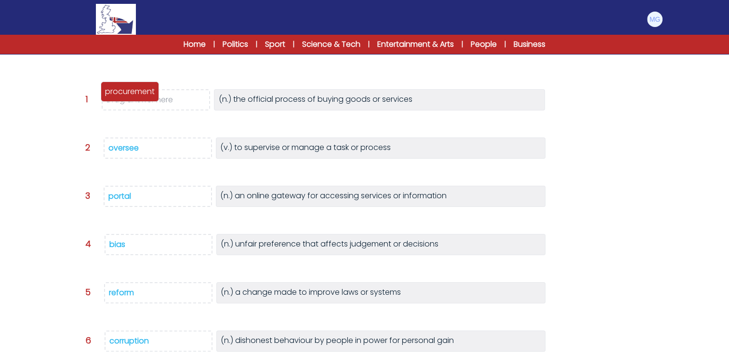
drag, startPoint x: 112, startPoint y: 64, endPoint x: 166, endPoint y: 107, distance: 69.6
click at [145, 102] on div "procurement" at bounding box center [130, 91] width 58 height 20
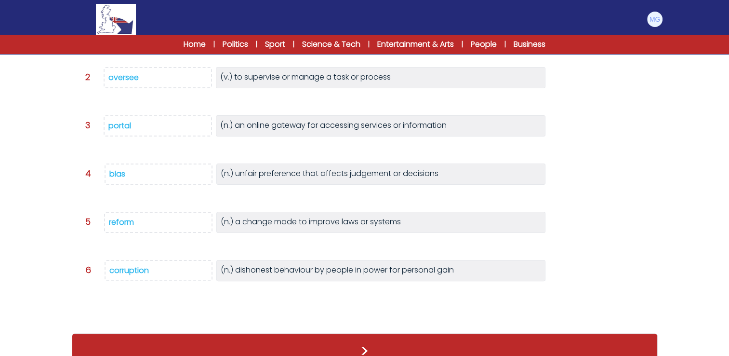
scroll to position [222, 0]
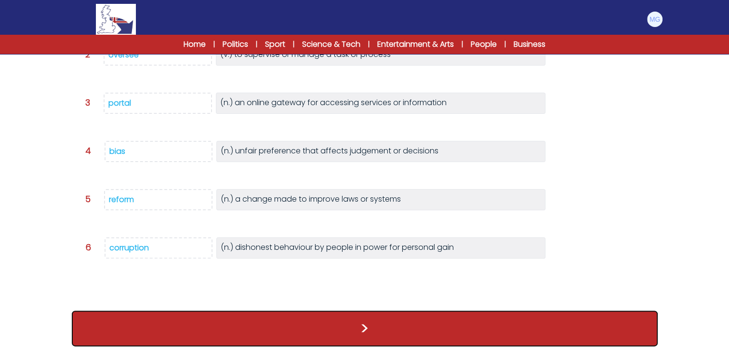
click at [312, 321] on button ">" at bounding box center [365, 328] width 586 height 36
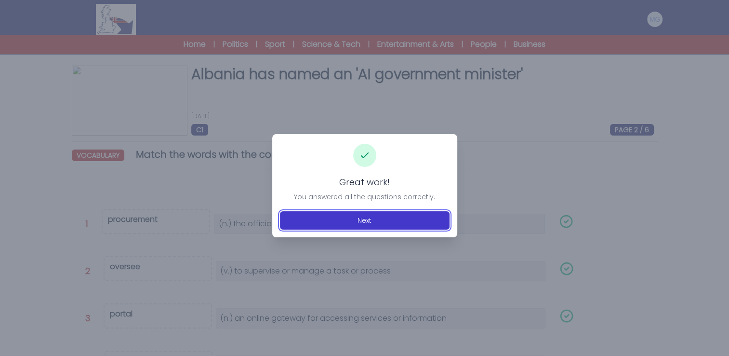
click at [333, 213] on button "Next" at bounding box center [365, 220] width 170 height 18
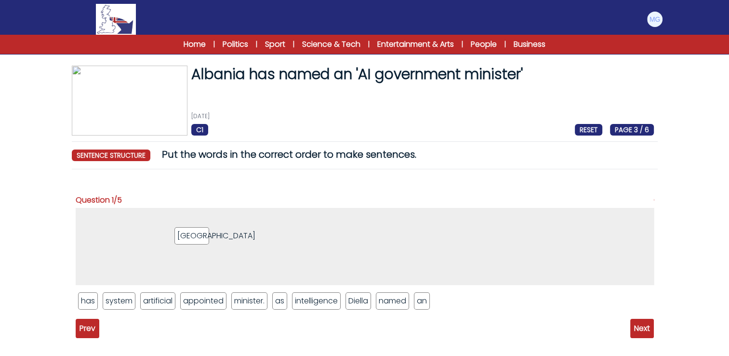
drag, startPoint x: 449, startPoint y: 302, endPoint x: 160, endPoint y: 234, distance: 296.0
drag, startPoint x: 89, startPoint y: 299, endPoint x: 157, endPoint y: 209, distance: 112.5
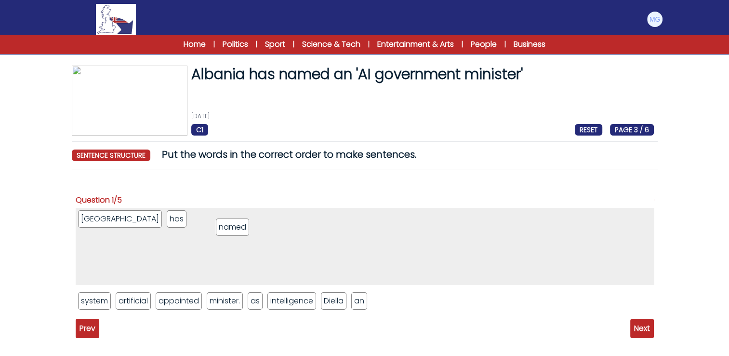
drag, startPoint x: 321, startPoint y: 273, endPoint x: 241, endPoint y: 226, distance: 92.4
drag, startPoint x: 340, startPoint y: 302, endPoint x: 270, endPoint y: 226, distance: 102.9
drag, startPoint x: 328, startPoint y: 296, endPoint x: 277, endPoint y: 225, distance: 87.3
drag, startPoint x: 132, startPoint y: 304, endPoint x: 267, endPoint y: 218, distance: 160.9
drag, startPoint x: 257, startPoint y: 299, endPoint x: 317, endPoint y: 212, distance: 105.7
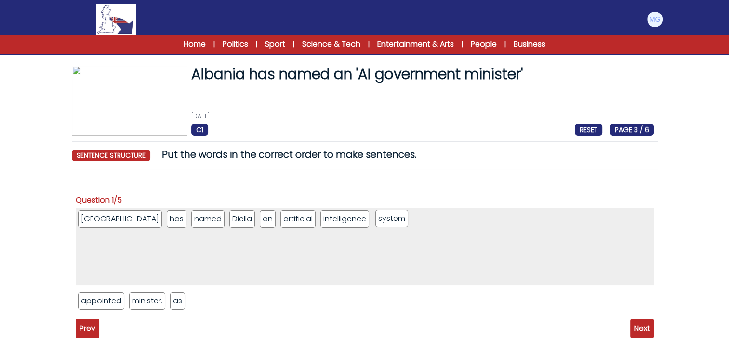
drag, startPoint x: 101, startPoint y: 302, endPoint x: 398, endPoint y: 220, distance: 308.4
drag, startPoint x: 189, startPoint y: 269, endPoint x: 379, endPoint y: 214, distance: 198.1
drag, startPoint x: 372, startPoint y: 220, endPoint x: 181, endPoint y: 221, distance: 190.8
drag, startPoint x: 108, startPoint y: 304, endPoint x: 437, endPoint y: 227, distance: 338.4
drag, startPoint x: 291, startPoint y: 221, endPoint x: 405, endPoint y: 221, distance: 113.7
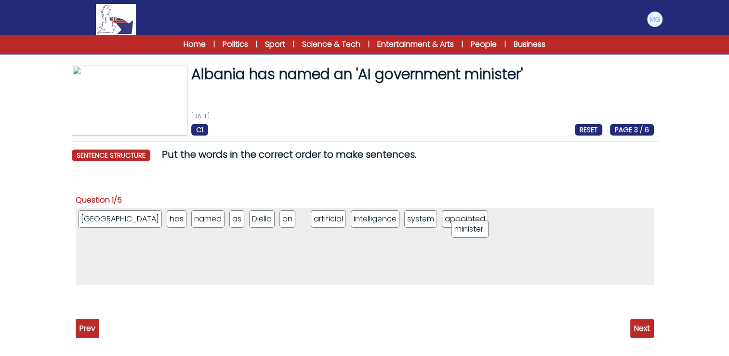
drag, startPoint x: 104, startPoint y: 296, endPoint x: 479, endPoint y: 219, distance: 383.1
drag, startPoint x: 278, startPoint y: 223, endPoint x: 468, endPoint y: 224, distance: 190.3
drag, startPoint x: 274, startPoint y: 220, endPoint x: 517, endPoint y: 222, distance: 243.3
drag, startPoint x: 280, startPoint y: 220, endPoint x: 368, endPoint y: 221, distance: 87.2
drag, startPoint x: 361, startPoint y: 219, endPoint x: 411, endPoint y: 218, distance: 49.6
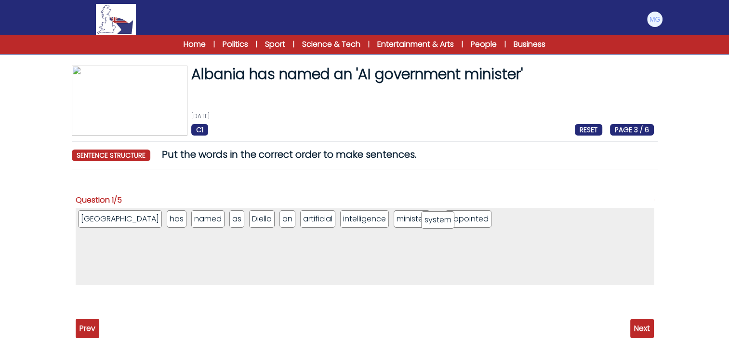
drag, startPoint x: 410, startPoint y: 221, endPoint x: 457, endPoint y: 221, distance: 47.2
drag, startPoint x: 402, startPoint y: 220, endPoint x: 415, endPoint y: 221, distance: 12.5
drag, startPoint x: 401, startPoint y: 223, endPoint x: 460, endPoint y: 224, distance: 58.3
drag, startPoint x: 407, startPoint y: 222, endPoint x: 463, endPoint y: 222, distance: 55.9
click at [640, 327] on span "Next" at bounding box center [642, 327] width 24 height 19
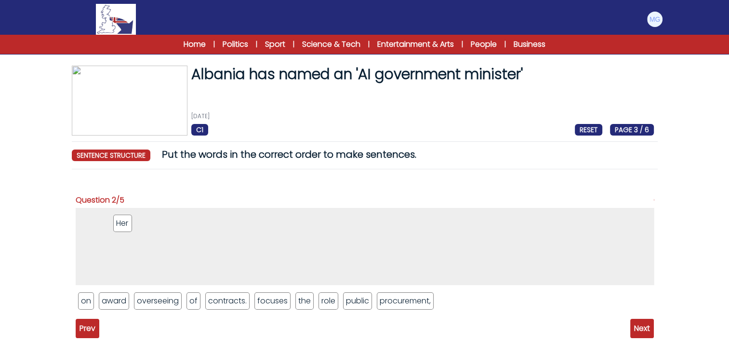
drag, startPoint x: 195, startPoint y: 300, endPoint x: 124, endPoint y: 221, distance: 106.2
drag, startPoint x: 314, startPoint y: 293, endPoint x: 158, endPoint y: 212, distance: 175.6
drag, startPoint x: 266, startPoint y: 302, endPoint x: 185, endPoint y: 224, distance: 112.5
drag, startPoint x: 91, startPoint y: 300, endPoint x: 210, endPoint y: 224, distance: 141.5
drag, startPoint x: 125, startPoint y: 302, endPoint x: 216, endPoint y: 207, distance: 131.5
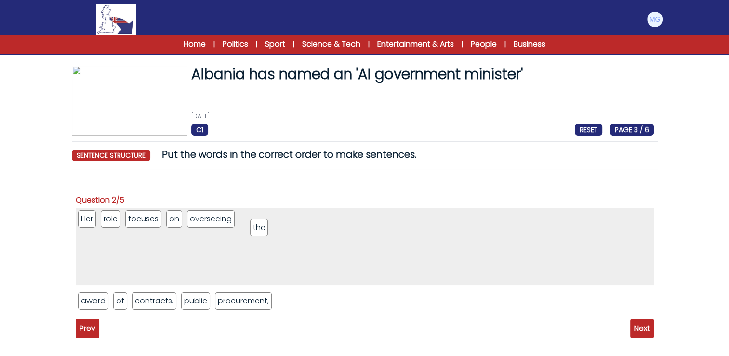
drag, startPoint x: 193, startPoint y: 298, endPoint x: 267, endPoint y: 222, distance: 106.0
drag, startPoint x: 280, startPoint y: 280, endPoint x: 301, endPoint y: 214, distance: 69.6
drag, startPoint x: 125, startPoint y: 302, endPoint x: 362, endPoint y: 219, distance: 250.7
drag, startPoint x: 230, startPoint y: 279, endPoint x: 383, endPoint y: 218, distance: 164.7
drag, startPoint x: 136, startPoint y: 303, endPoint x: 423, endPoint y: 223, distance: 297.6
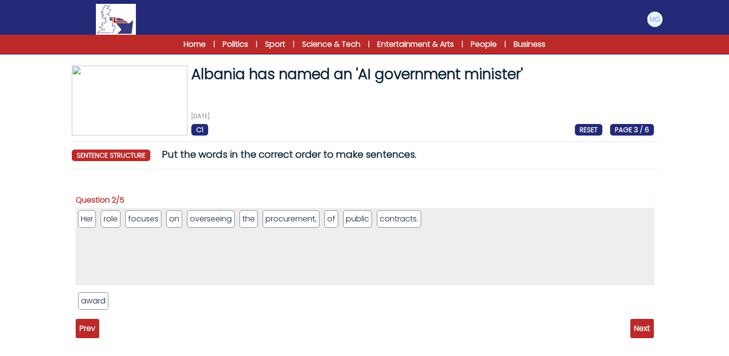
click at [645, 331] on span "Next" at bounding box center [642, 327] width 24 height 19
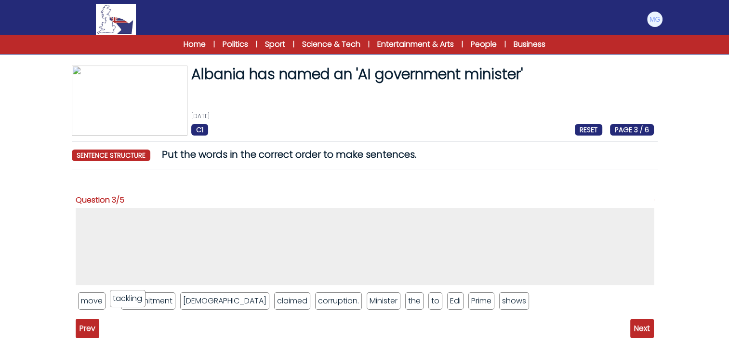
drag, startPoint x: 125, startPoint y: 295, endPoint x: 129, endPoint y: 290, distance: 6.2
drag, startPoint x: 260, startPoint y: 286, endPoint x: 179, endPoint y: 222, distance: 103.2
drag, startPoint x: 139, startPoint y: 220, endPoint x: 183, endPoint y: 320, distance: 109.4
drag, startPoint x: 97, startPoint y: 218, endPoint x: 219, endPoint y: 291, distance: 141.7
drag, startPoint x: 118, startPoint y: 245, endPoint x: 149, endPoint y: 302, distance: 65.6
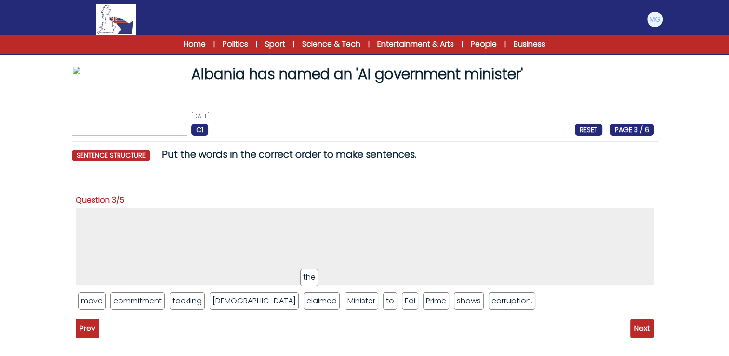
drag, startPoint x: 303, startPoint y: 276, endPoint x: 132, endPoint y: 218, distance: 180.7
drag, startPoint x: 380, startPoint y: 304, endPoint x: 172, endPoint y: 229, distance: 221.3
drag, startPoint x: 172, startPoint y: 235, endPoint x: 164, endPoint y: 229, distance: 9.4
drag, startPoint x: 312, startPoint y: 298, endPoint x: 200, endPoint y: 217, distance: 137.6
drag, startPoint x: 231, startPoint y: 299, endPoint x: 211, endPoint y: 203, distance: 98.0
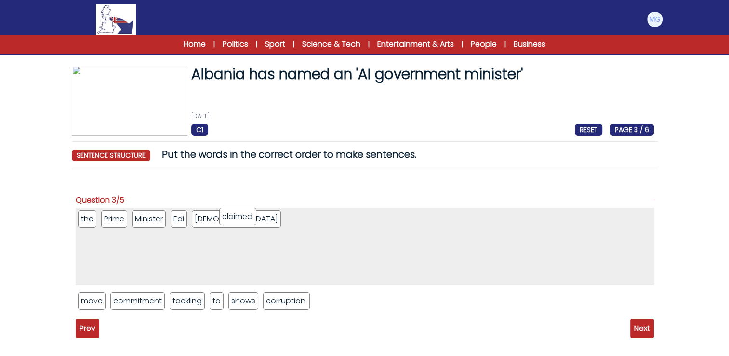
drag, startPoint x: 237, startPoint y: 289, endPoint x: 243, endPoint y: 205, distance: 84.1
drag, startPoint x: 217, startPoint y: 300, endPoint x: 287, endPoint y: 215, distance: 109.9
drag, startPoint x: 85, startPoint y: 215, endPoint x: 129, endPoint y: 291, distance: 87.7
drag, startPoint x: 98, startPoint y: 225, endPoint x: 121, endPoint y: 284, distance: 63.6
click at [98, 217] on li "Prime" at bounding box center [91, 218] width 26 height 17
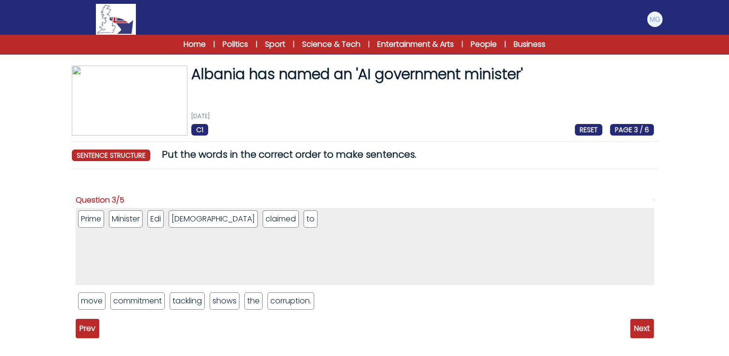
drag, startPoint x: 98, startPoint y: 219, endPoint x: 134, endPoint y: 309, distance: 97.3
drag, startPoint x: 93, startPoint y: 217, endPoint x: 130, endPoint y: 259, distance: 55.7
drag, startPoint x: 106, startPoint y: 267, endPoint x: 117, endPoint y: 282, distance: 18.3
drag, startPoint x: 99, startPoint y: 225, endPoint x: 131, endPoint y: 295, distance: 76.8
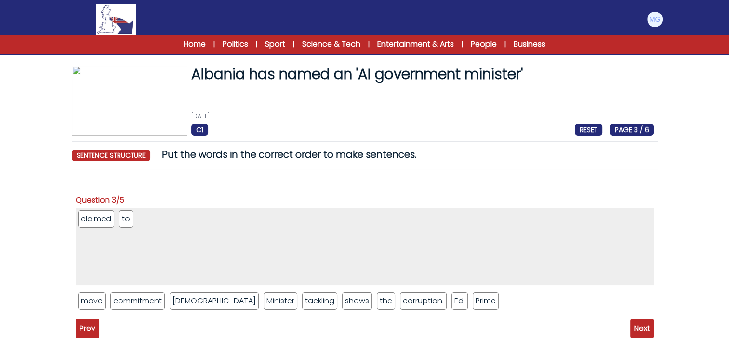
drag, startPoint x: 99, startPoint y: 219, endPoint x: 142, endPoint y: 317, distance: 107.0
drag, startPoint x: 104, startPoint y: 251, endPoint x: 135, endPoint y: 303, distance: 61.1
click at [451, 302] on li "Edi" at bounding box center [459, 300] width 16 height 17
drag, startPoint x: 427, startPoint y: 305, endPoint x: 156, endPoint y: 238, distance: 279.9
drag, startPoint x: 197, startPoint y: 269, endPoint x: 161, endPoint y: 227, distance: 55.4
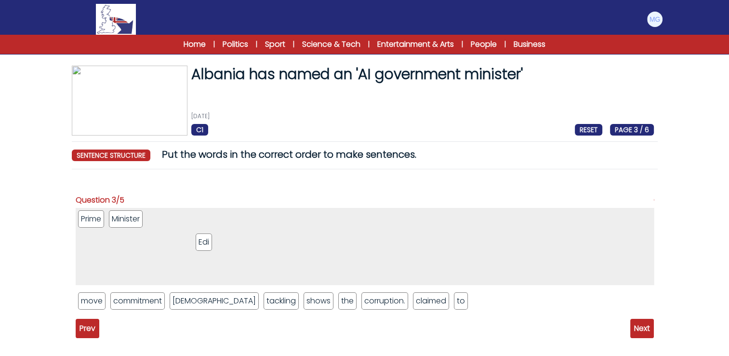
drag, startPoint x: 360, startPoint y: 301, endPoint x: 204, endPoint y: 245, distance: 165.4
drag, startPoint x: 193, startPoint y: 292, endPoint x: 181, endPoint y: 226, distance: 66.7
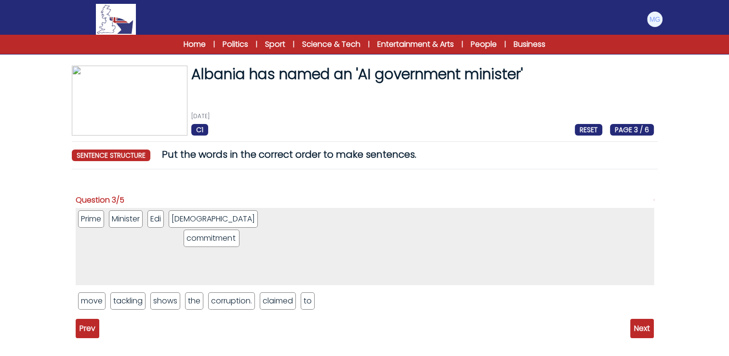
drag, startPoint x: 152, startPoint y: 299, endPoint x: 231, endPoint y: 228, distance: 105.8
drag, startPoint x: 176, startPoint y: 306, endPoint x: 311, endPoint y: 232, distance: 154.0
drag, startPoint x: 231, startPoint y: 222, endPoint x: 276, endPoint y: 221, distance: 44.8
drag, startPoint x: 281, startPoint y: 221, endPoint x: 220, endPoint y: 221, distance: 61.7
drag, startPoint x: 95, startPoint y: 301, endPoint x: 336, endPoint y: 223, distance: 253.1
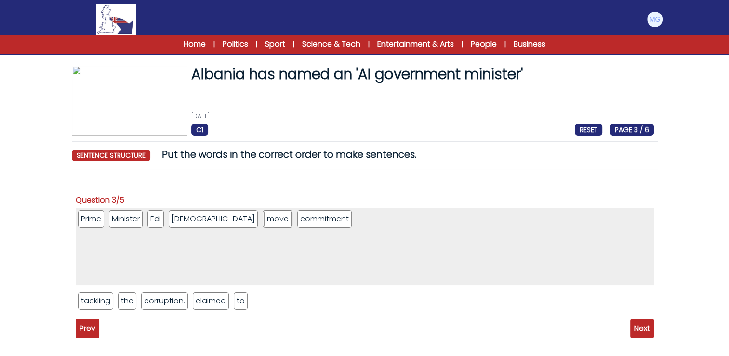
drag, startPoint x: 279, startPoint y: 225, endPoint x: 324, endPoint y: 221, distance: 44.9
drag, startPoint x: 291, startPoint y: 277, endPoint x: 372, endPoint y: 221, distance: 98.4
drag, startPoint x: 308, startPoint y: 223, endPoint x: 346, endPoint y: 223, distance: 38.5
drag, startPoint x: 104, startPoint y: 302, endPoint x: 381, endPoint y: 222, distance: 288.4
drag, startPoint x: 224, startPoint y: 225, endPoint x: 377, endPoint y: 223, distance: 152.8
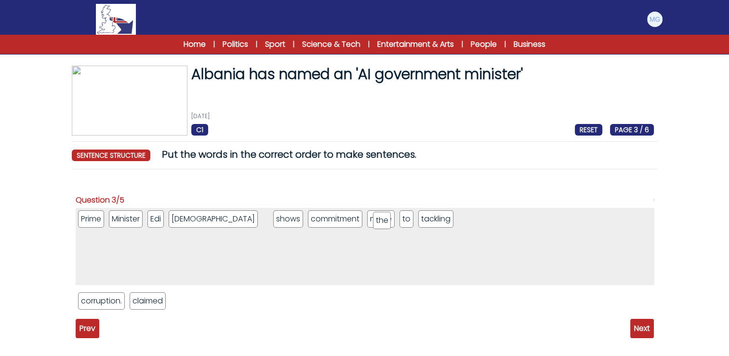
drag, startPoint x: 102, startPoint y: 299, endPoint x: 266, endPoint y: 226, distance: 180.3
drag, startPoint x: 220, startPoint y: 221, endPoint x: 402, endPoint y: 222, distance: 182.1
drag, startPoint x: 109, startPoint y: 303, endPoint x: 385, endPoint y: 234, distance: 284.2
drag, startPoint x: 255, startPoint y: 220, endPoint x: 437, endPoint y: 220, distance: 182.1
click at [664, 334] on div "Albania has named an 'AI government minister' 12th September 2025 C1 RESET PAGE…" at bounding box center [364, 241] width 617 height 350
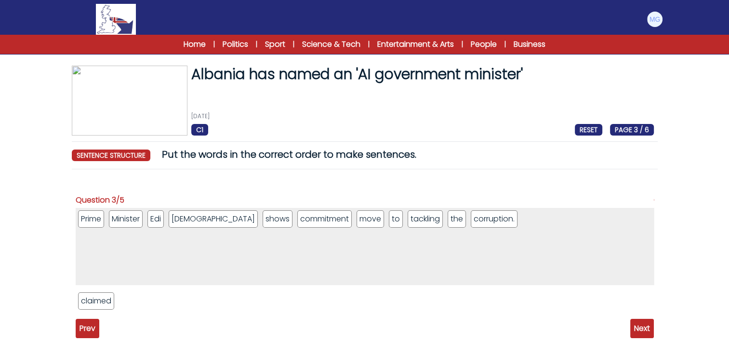
click at [630, 331] on span "Next" at bounding box center [642, 327] width 24 height 19
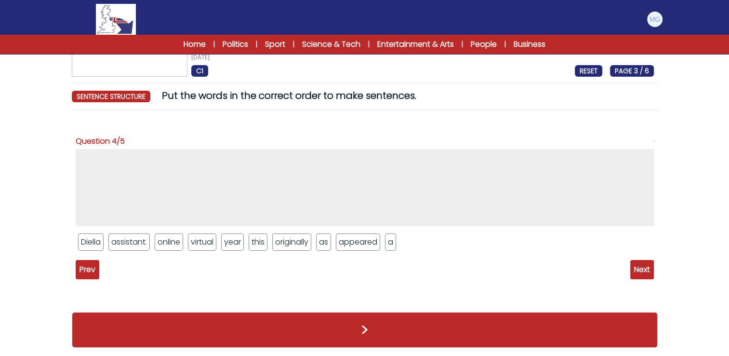
scroll to position [60, 0]
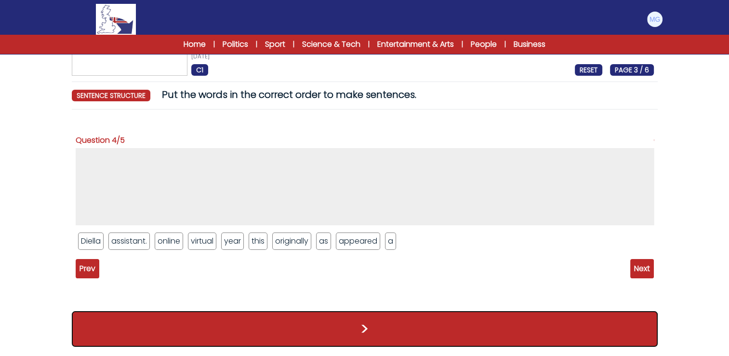
click at [352, 321] on button ">" at bounding box center [365, 329] width 586 height 36
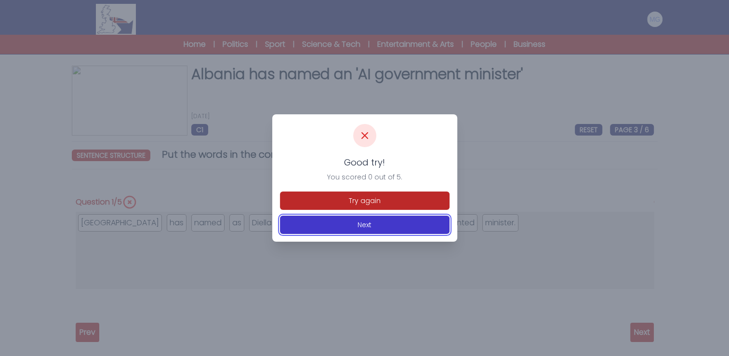
click at [349, 229] on button "Next" at bounding box center [365, 224] width 170 height 18
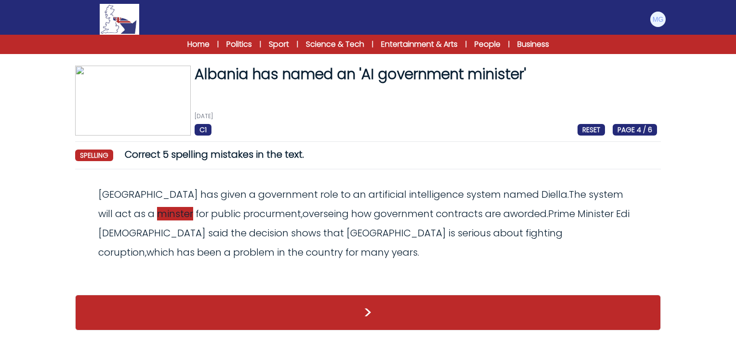
click at [157, 211] on span "minster" at bounding box center [175, 213] width 36 height 13
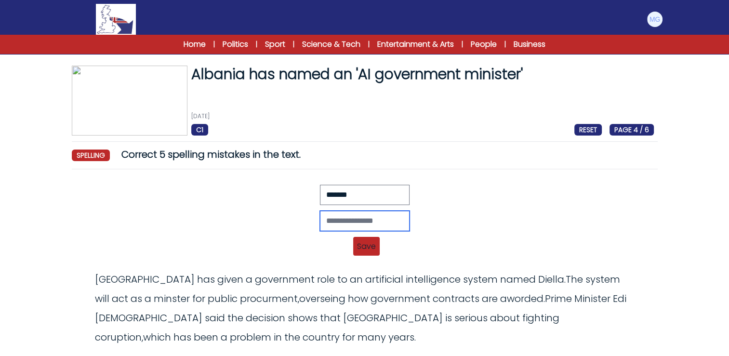
click at [320, 216] on input "text" at bounding box center [365, 221] width 90 height 20
type input "********"
click at [358, 245] on span "Save" at bounding box center [366, 246] width 27 height 19
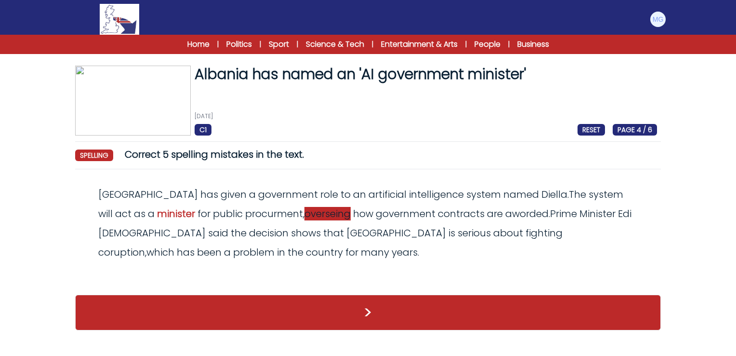
click at [305, 218] on span "overseing" at bounding box center [328, 213] width 46 height 13
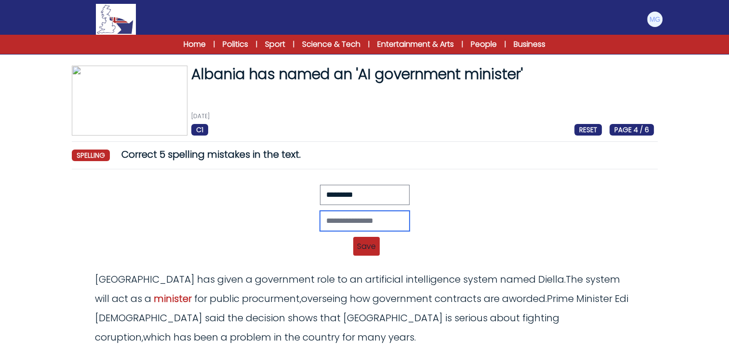
click at [338, 223] on input "text" at bounding box center [365, 221] width 90 height 20
type input "**********"
click at [366, 250] on span "Save" at bounding box center [366, 246] width 27 height 19
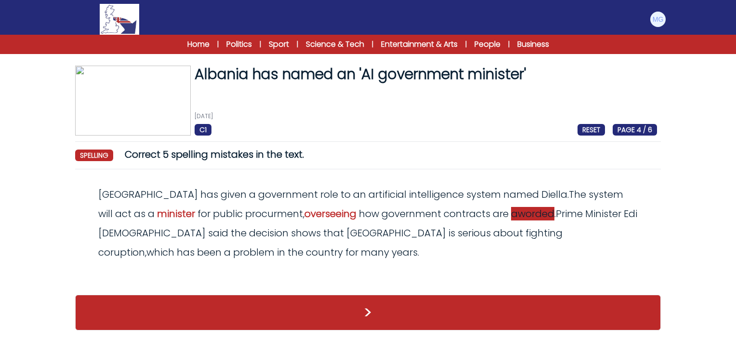
click at [511, 211] on span "aworded" at bounding box center [532, 213] width 43 height 13
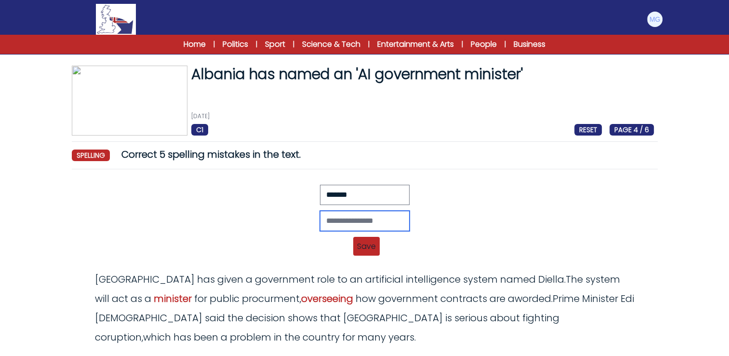
click at [361, 218] on input "text" at bounding box center [365, 221] width 90 height 20
type input "*******"
click at [124, 16] on img at bounding box center [116, 19] width 40 height 31
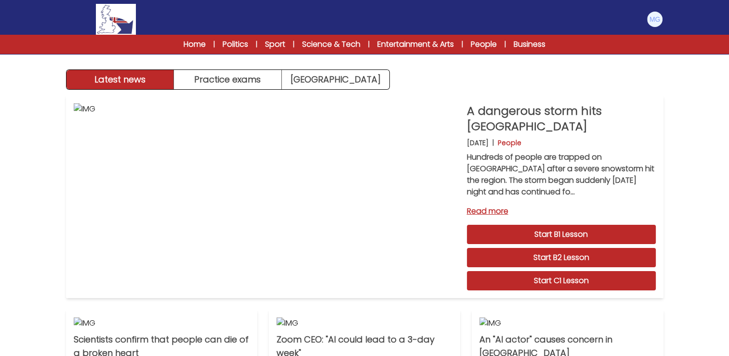
click at [646, 30] on div "Manage Account My Account Language English Español [DEMOGRAPHIC_DATA] B1 B2 C1 …" at bounding box center [364, 19] width 597 height 31
click at [653, 19] on img at bounding box center [654, 19] width 15 height 15
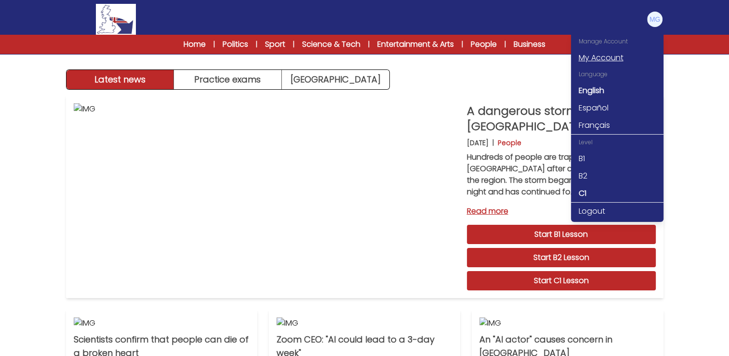
click at [616, 53] on link "My Account" at bounding box center [617, 57] width 93 height 17
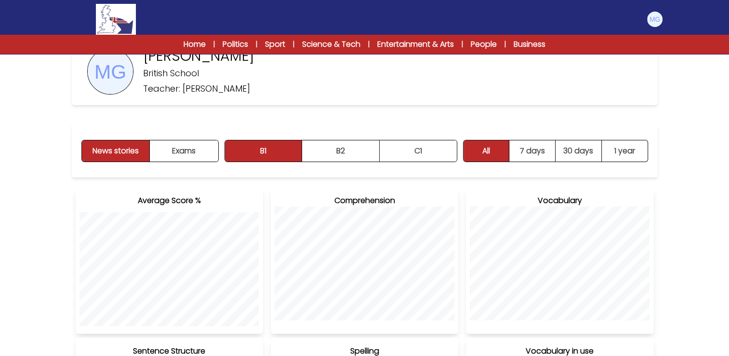
scroll to position [145, 0]
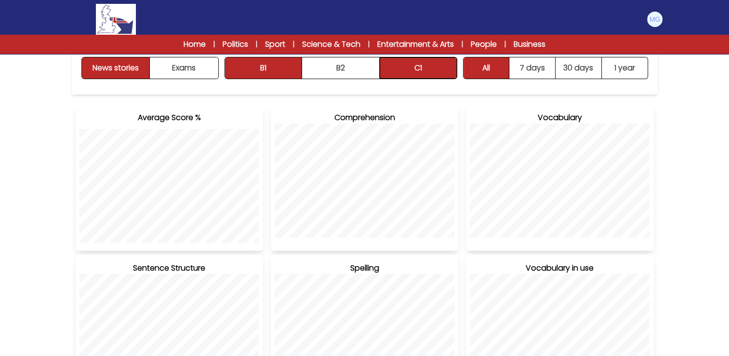
click at [437, 73] on button "C1" at bounding box center [418, 67] width 77 height 21
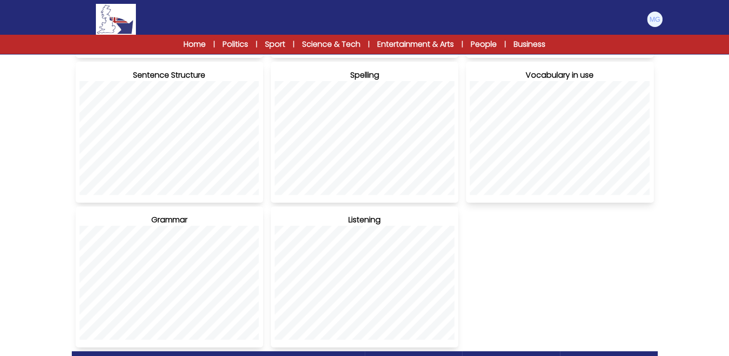
scroll to position [96, 0]
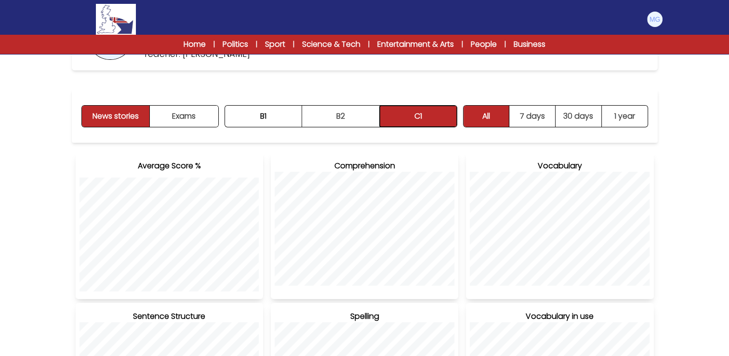
click at [433, 117] on button "C1" at bounding box center [418, 116] width 77 height 21
click at [166, 117] on button "Exams" at bounding box center [184, 116] width 68 height 21
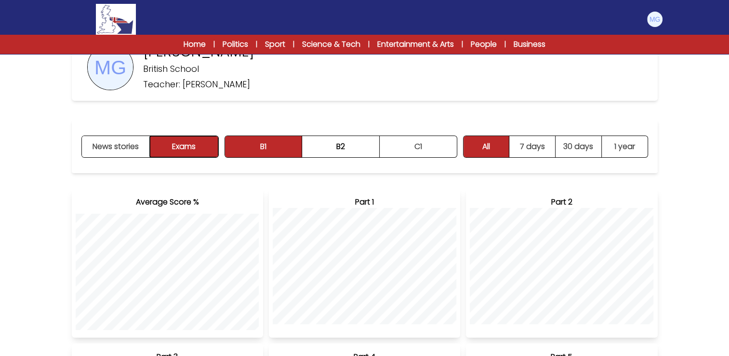
scroll to position [0, 0]
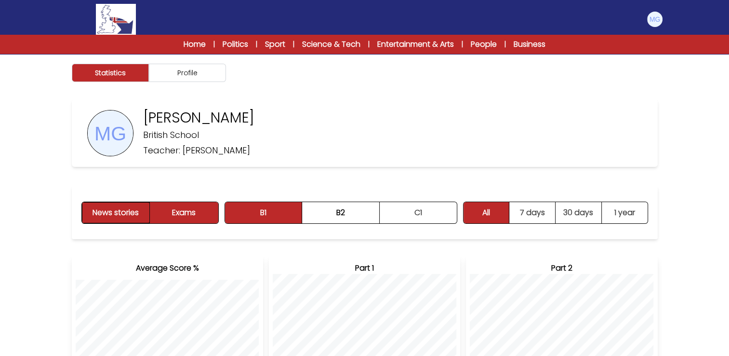
click at [101, 212] on button "News stories" at bounding box center [116, 212] width 68 height 21
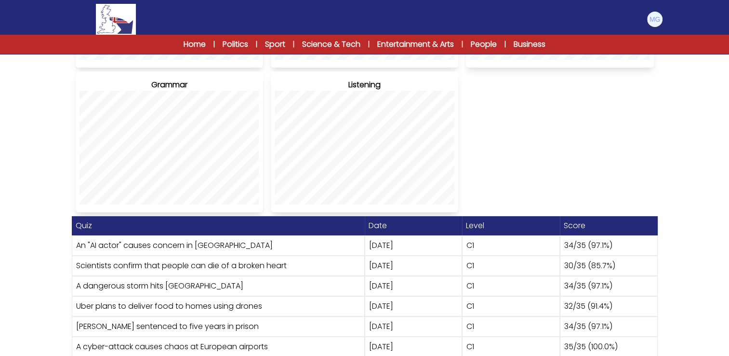
scroll to position [437, 0]
